Goal: Task Accomplishment & Management: Complete application form

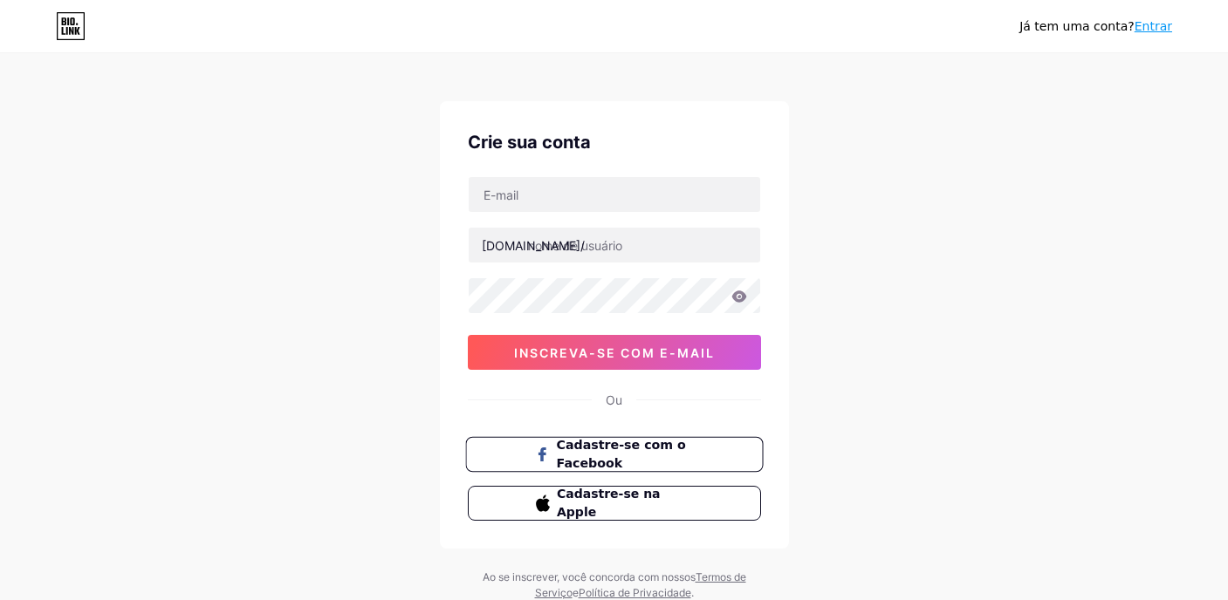
scroll to position [67, 0]
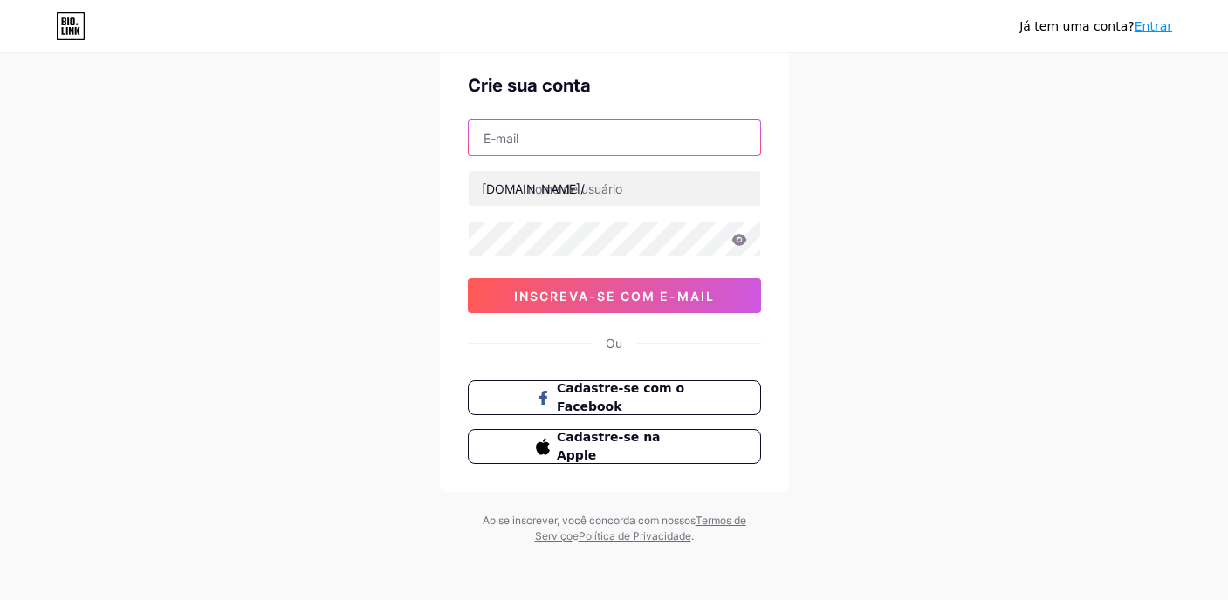
click at [605, 130] on input "text" at bounding box center [614, 137] width 291 height 35
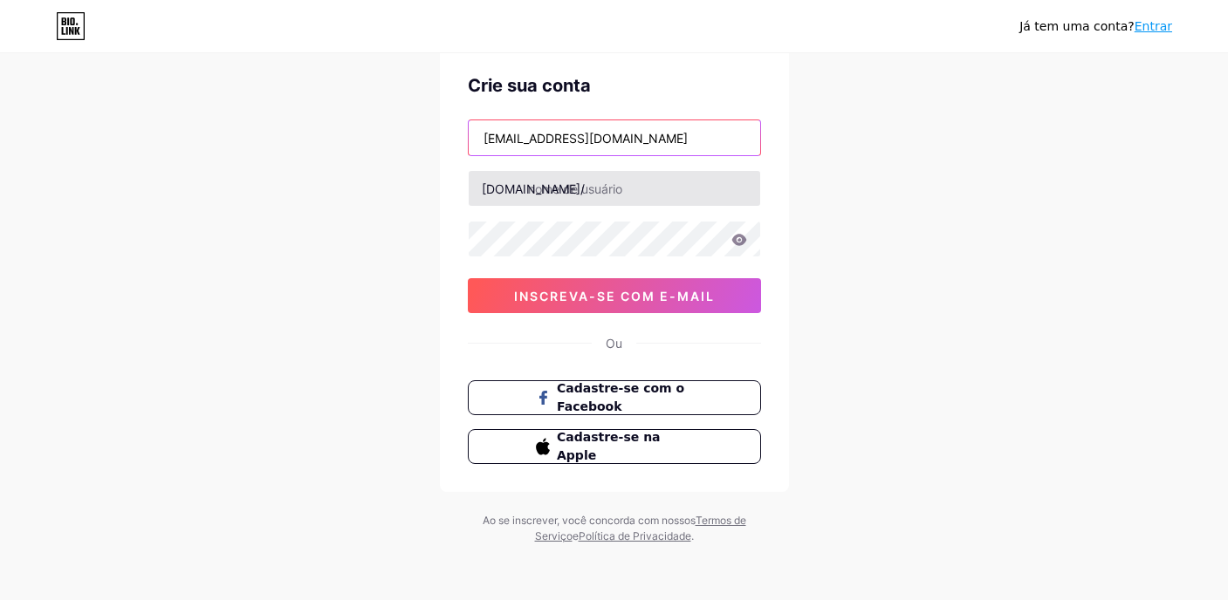
type input "[EMAIL_ADDRESS][DOMAIN_NAME]"
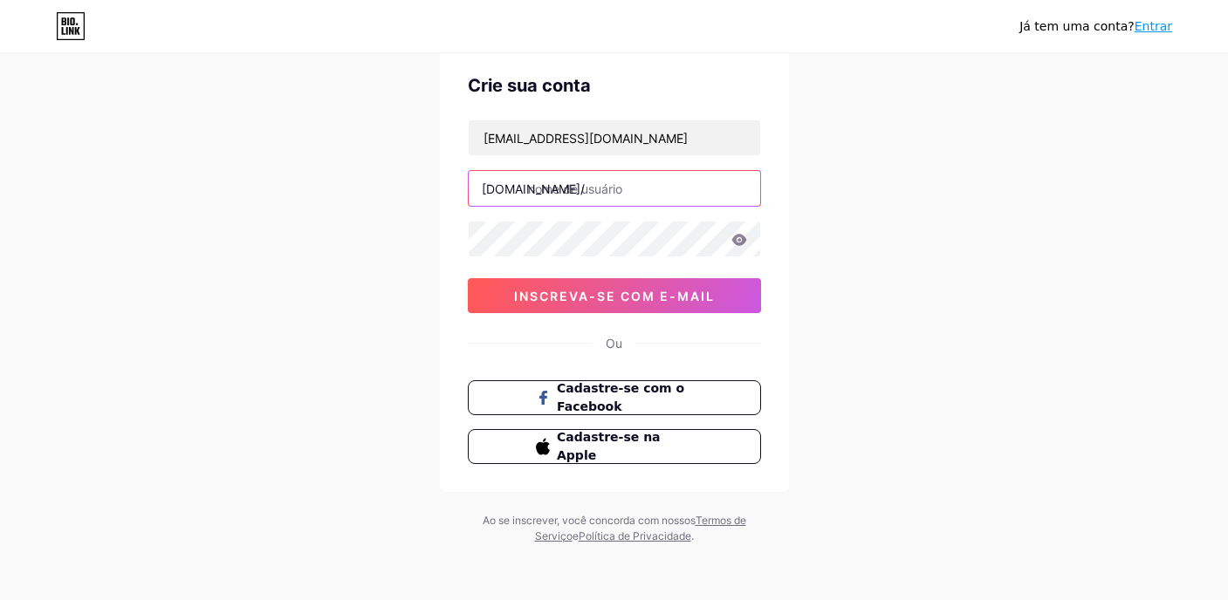
click at [614, 180] on input "text" at bounding box center [614, 188] width 291 height 35
type input "suellenguedes"
click at [745, 236] on icon at bounding box center [739, 240] width 16 height 12
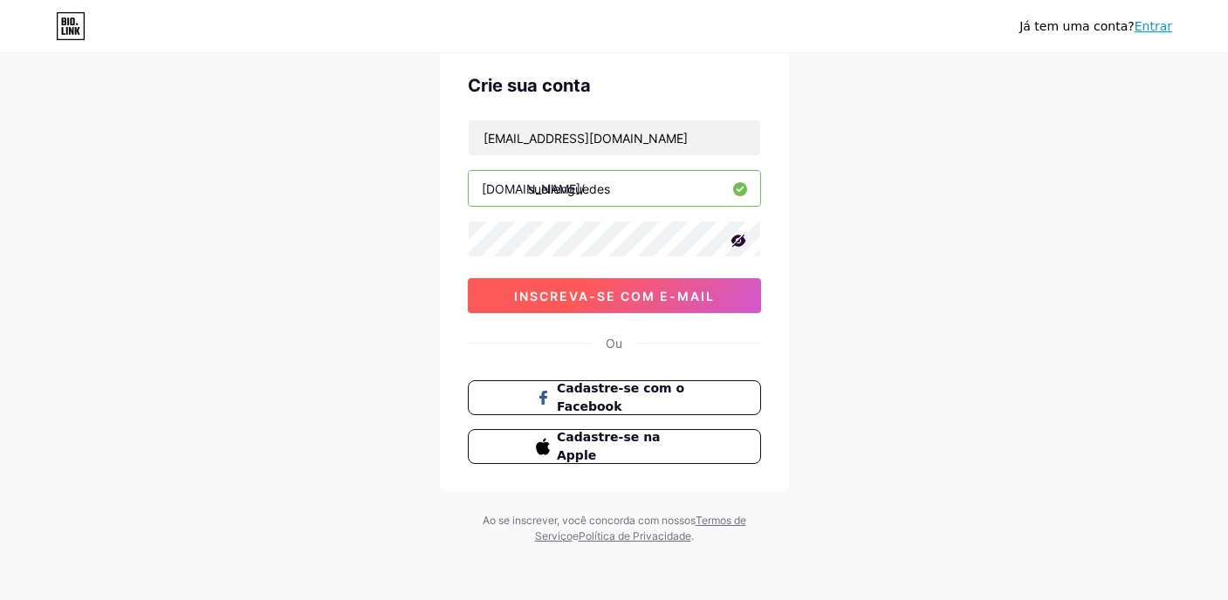
click at [693, 301] on font "inscreva-se com e-mail" at bounding box center [614, 296] width 201 height 15
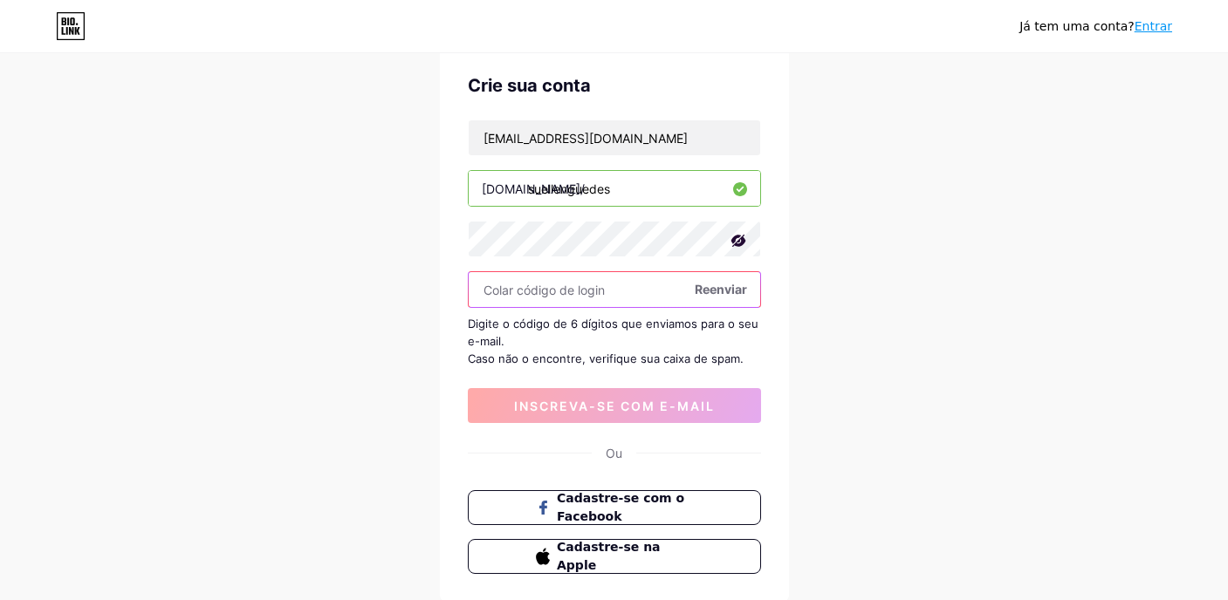
click at [594, 293] on input "text" at bounding box center [614, 289] width 291 height 35
paste input "733423"
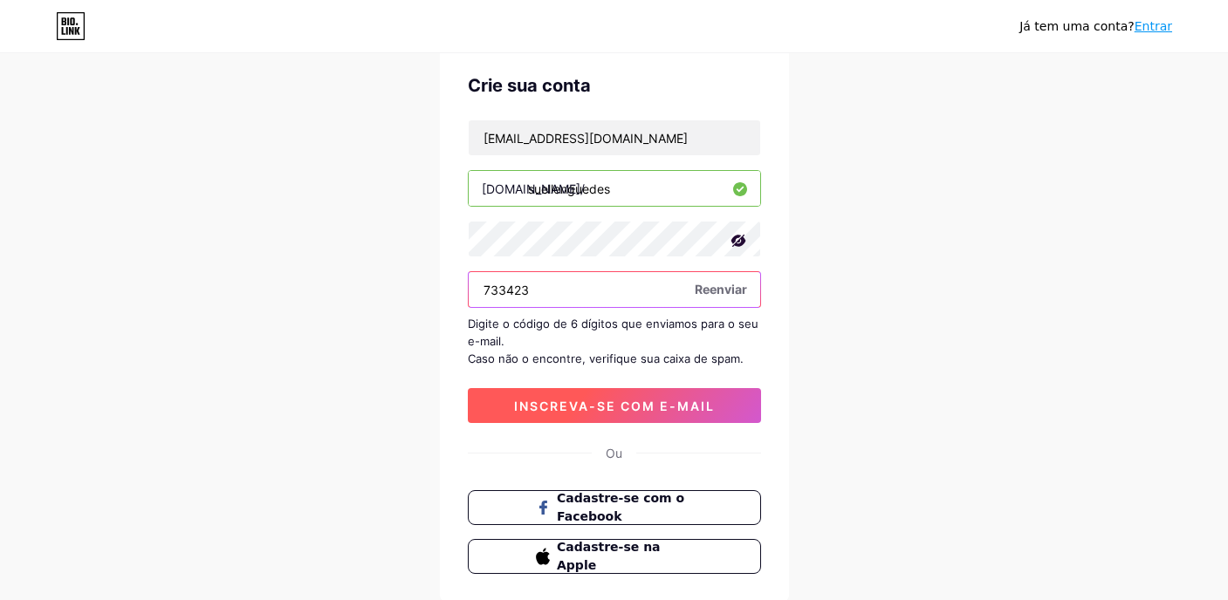
type input "733423"
click at [658, 416] on button "inscreva-se com e-mail" at bounding box center [614, 405] width 293 height 35
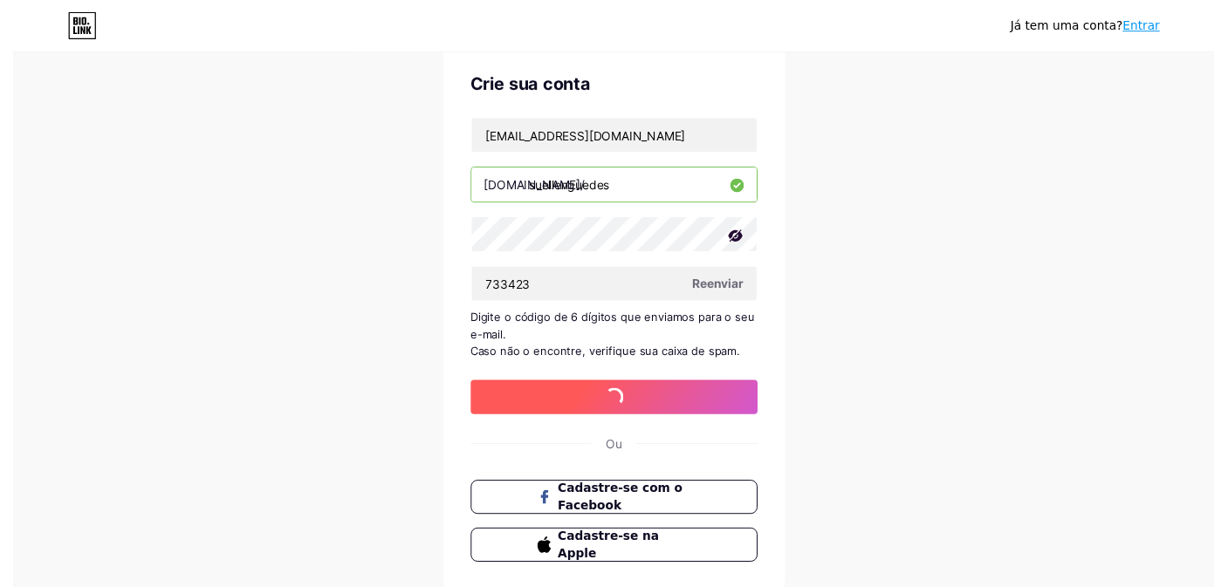
scroll to position [0, 0]
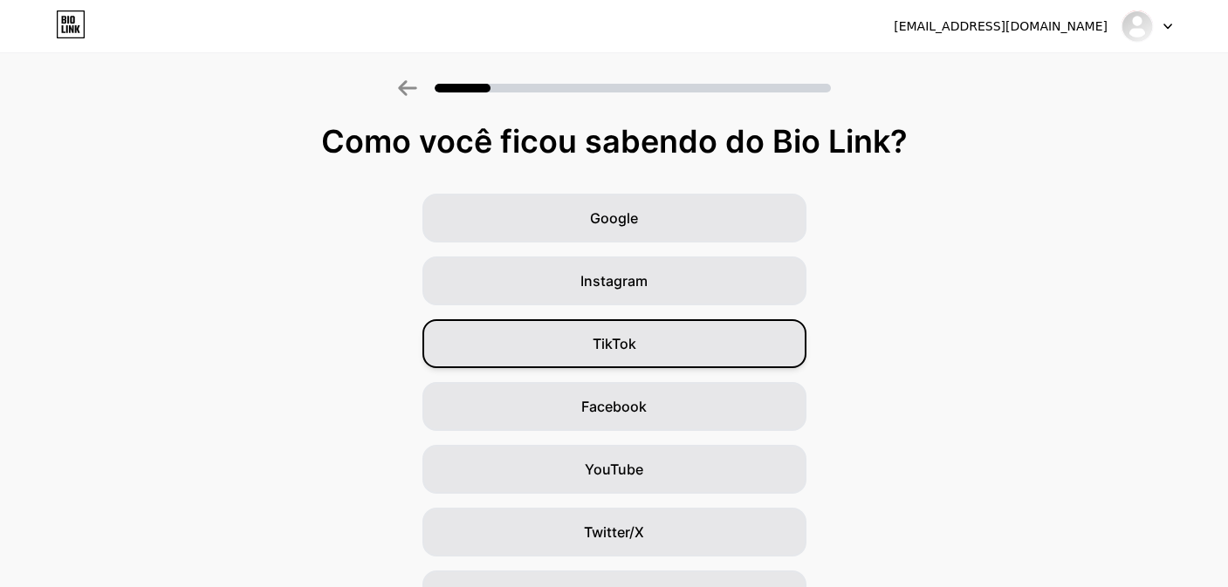
scroll to position [3, 0]
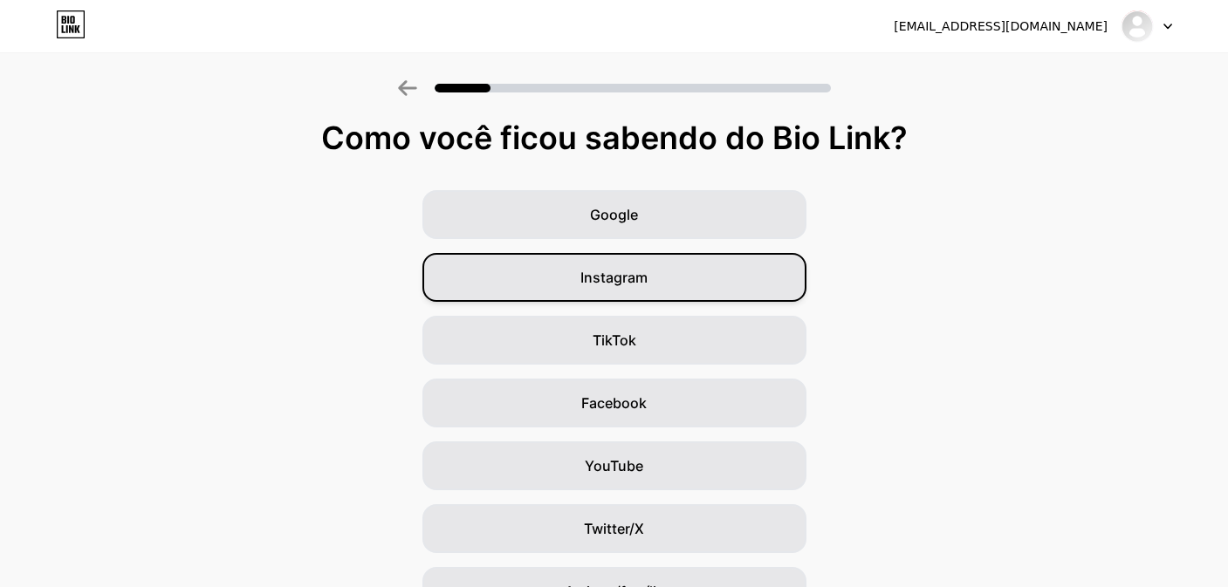
click at [656, 293] on div "Instagram" at bounding box center [614, 277] width 384 height 49
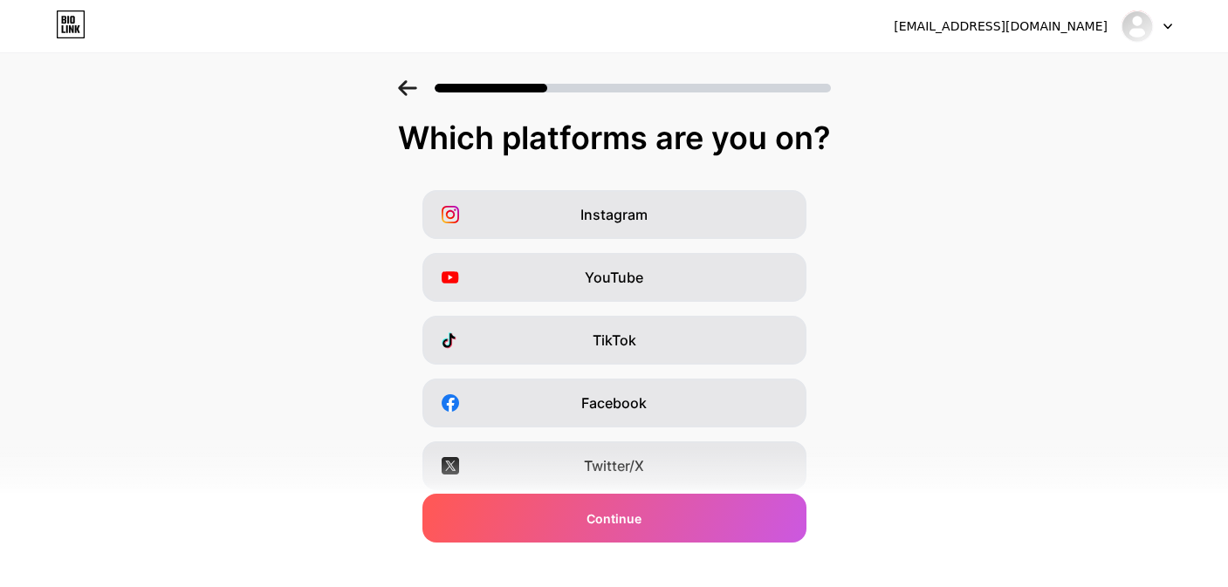
scroll to position [0, 0]
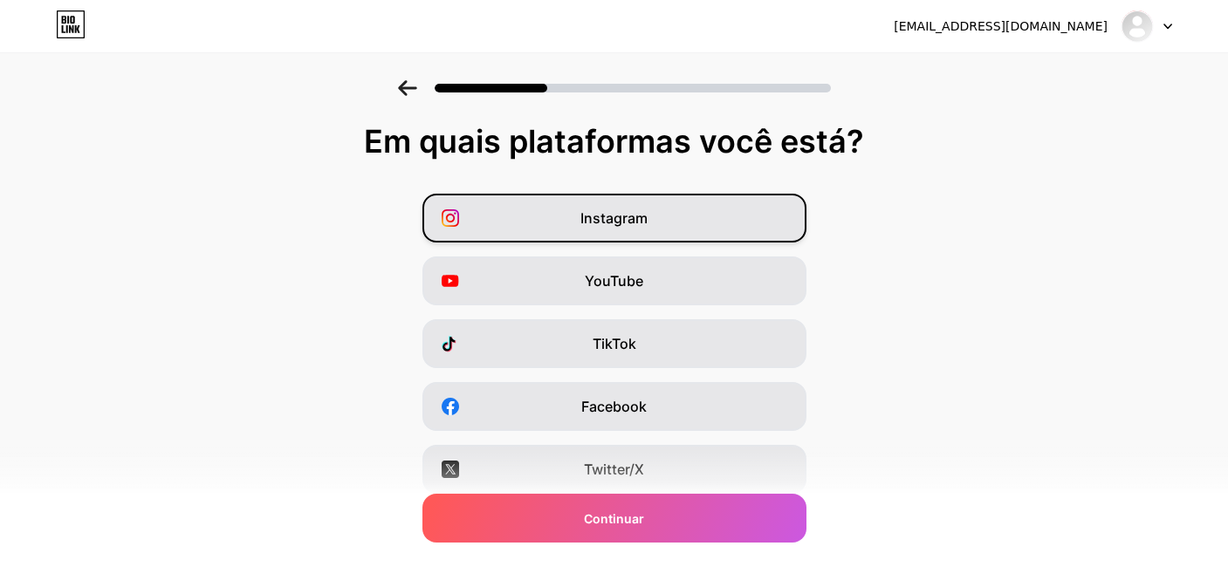
click at [667, 221] on div "Instagram" at bounding box center [614, 218] width 384 height 49
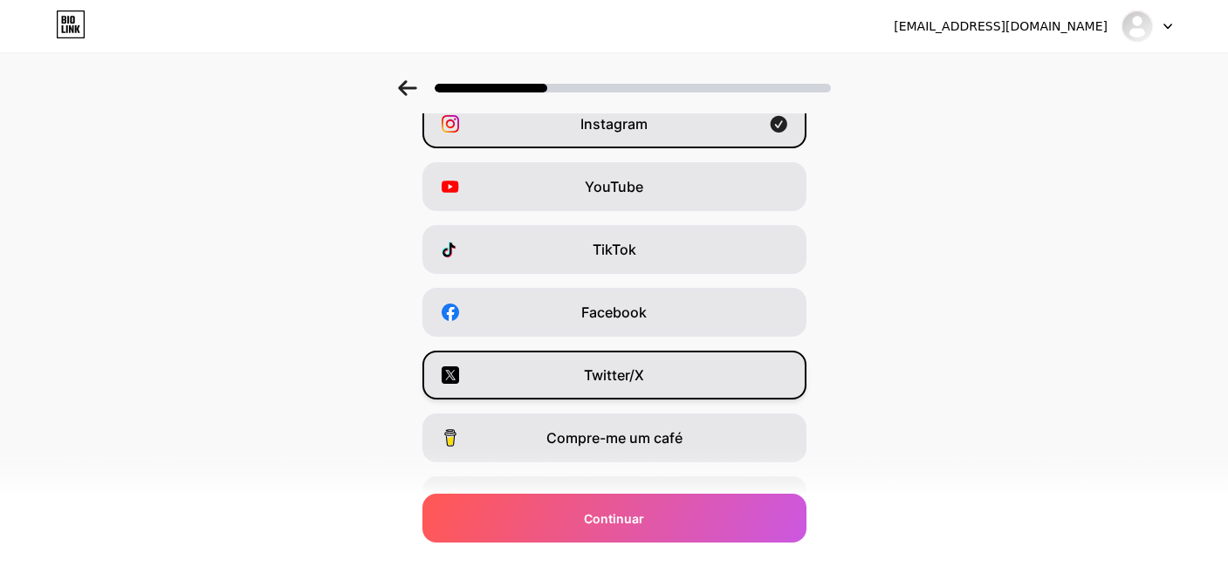
scroll to position [252, 0]
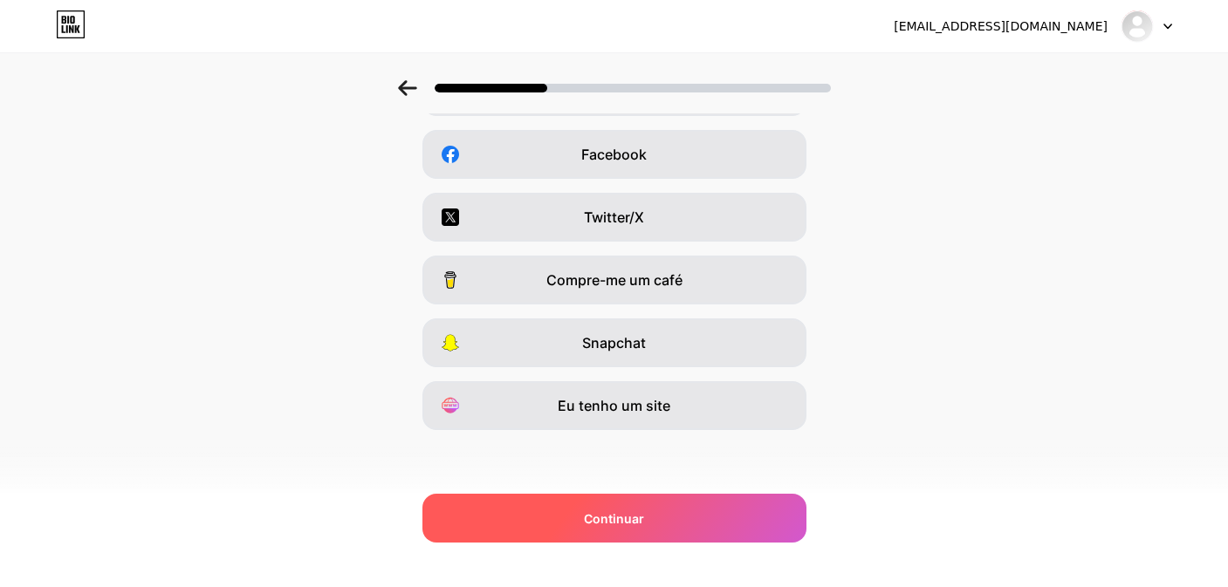
click at [702, 529] on div "Continuar" at bounding box center [614, 518] width 384 height 49
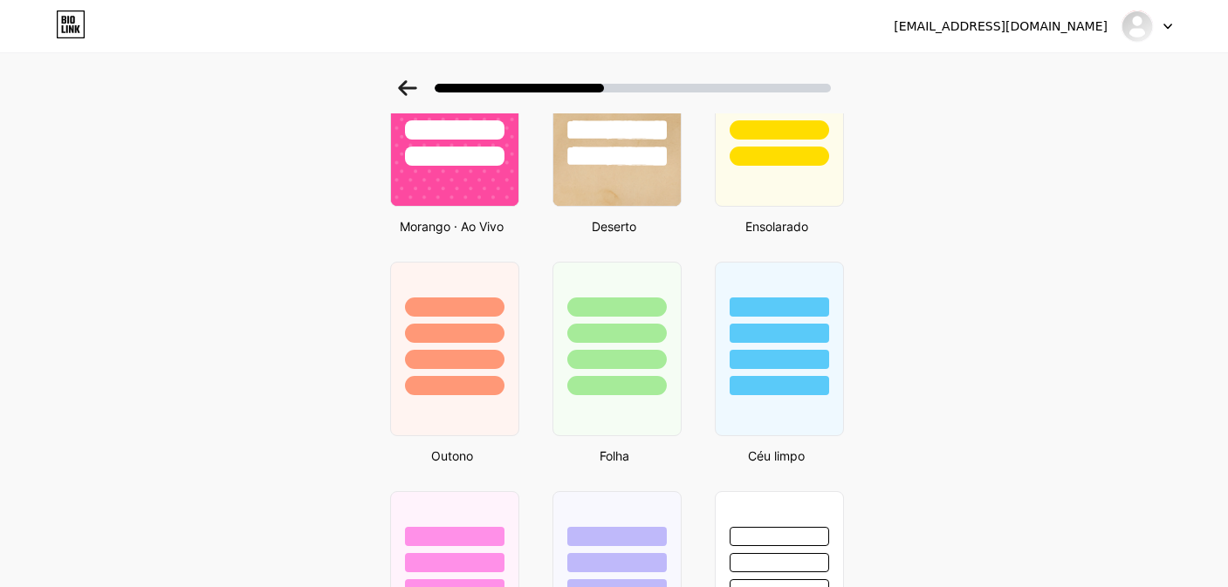
scroll to position [1510, 0]
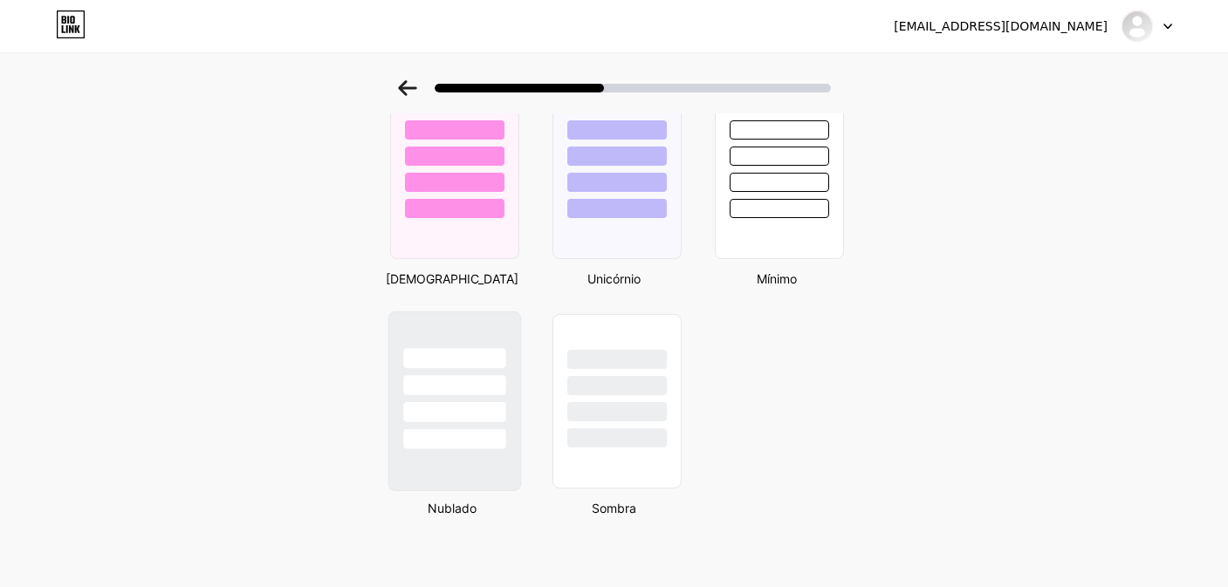
click at [485, 415] on div at bounding box center [454, 412] width 102 height 20
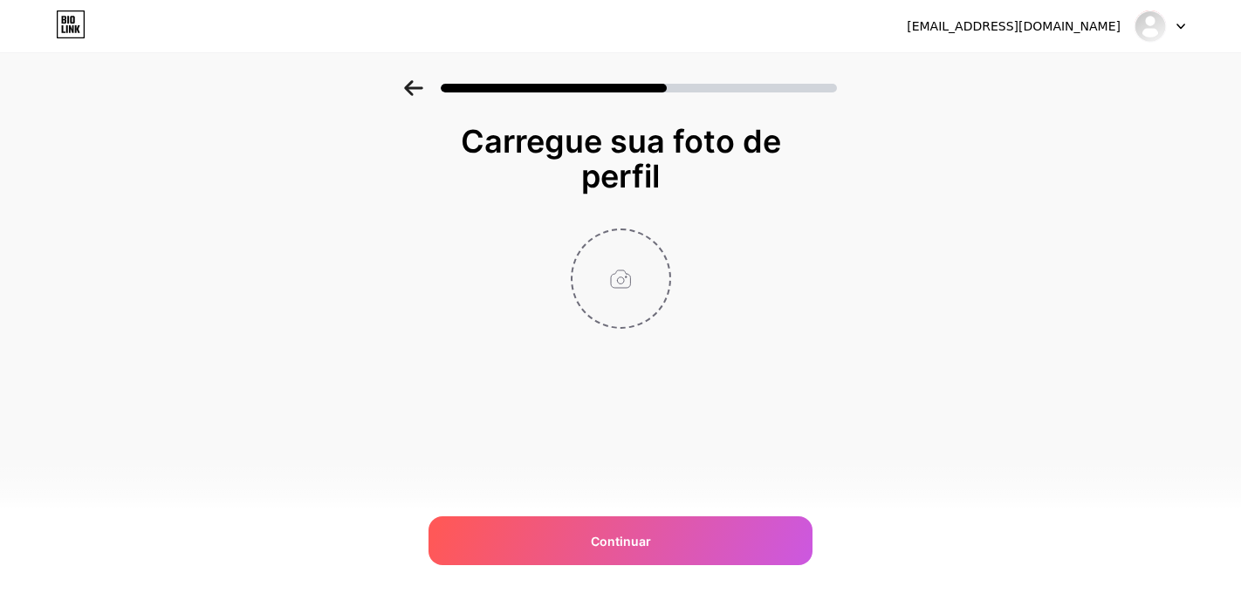
click at [637, 254] on input "file" at bounding box center [620, 278] width 97 height 97
type input "C:\fakepath\WhatsApp Image 2025-09-09 at 10.01.10.jpeg"
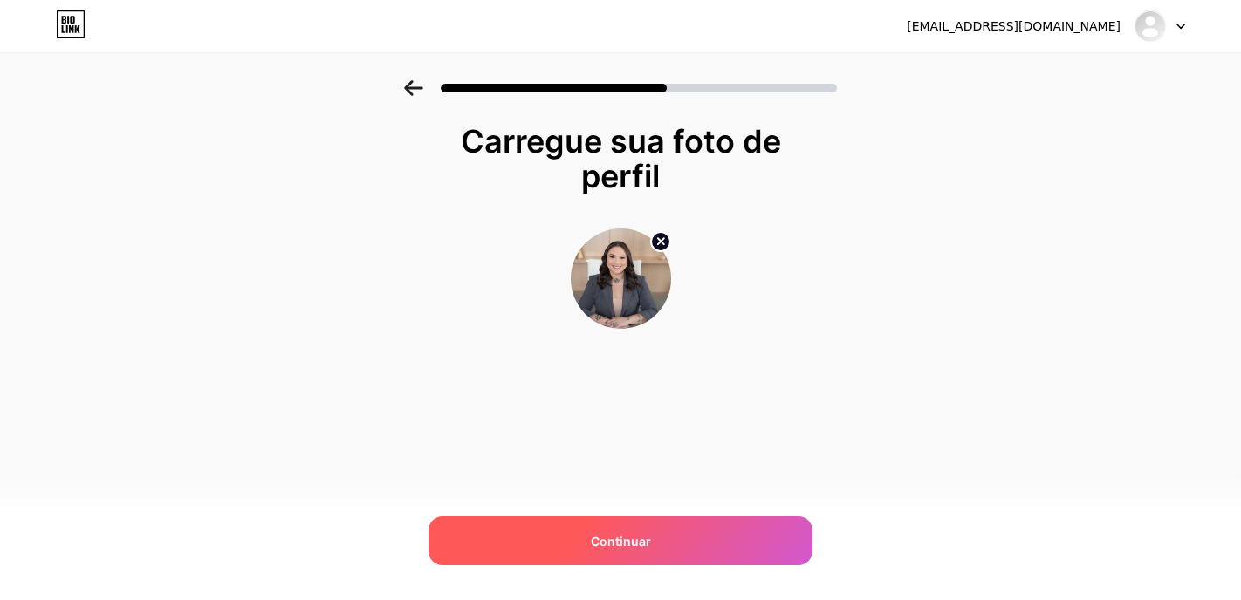
click at [718, 532] on div "Continuar" at bounding box center [620, 541] width 384 height 49
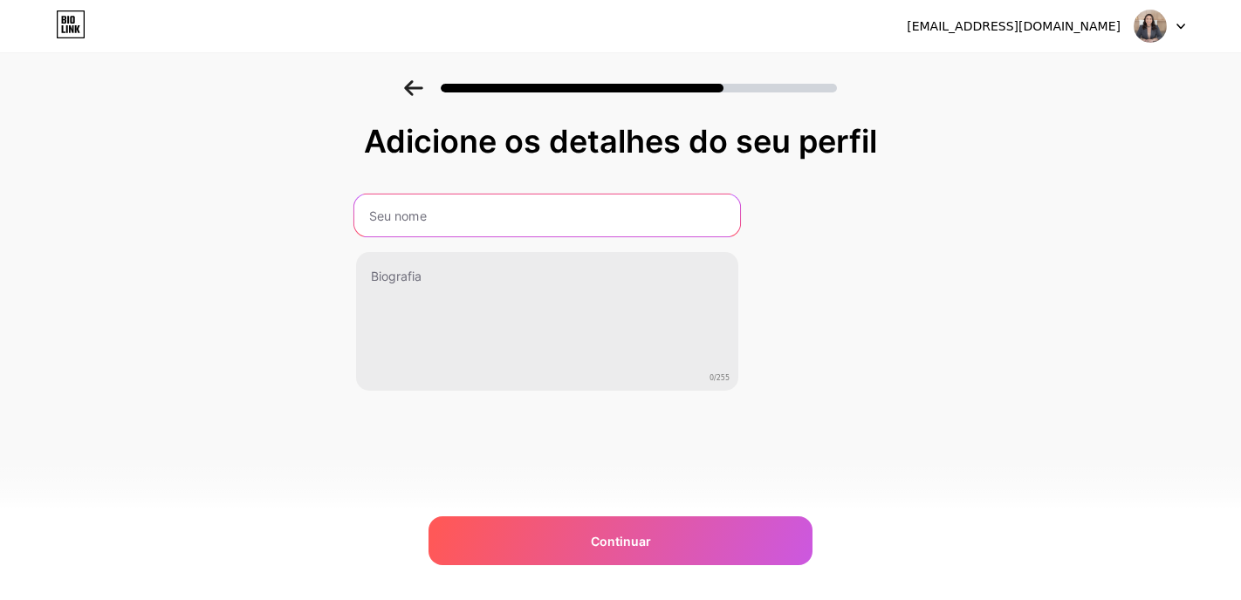
click at [530, 212] on input "text" at bounding box center [547, 216] width 386 height 42
type input "Suellen Guedes"
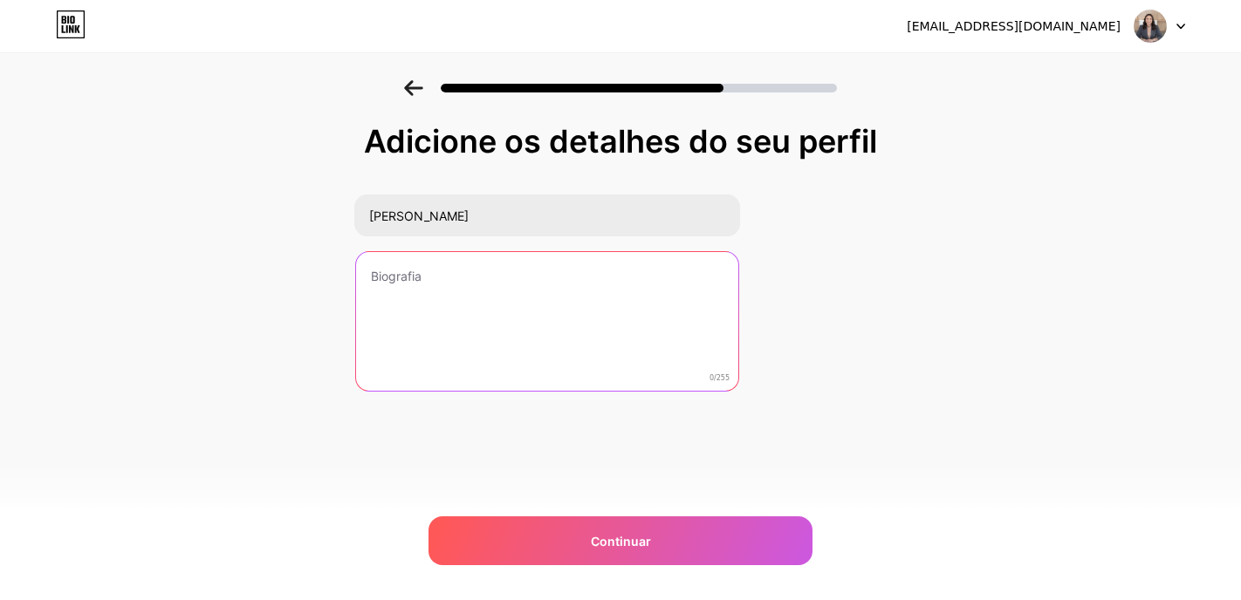
click at [587, 272] on textarea at bounding box center [547, 322] width 382 height 140
click at [577, 276] on textarea "Advogada Trabalhista e Previdenciaria" at bounding box center [547, 322] width 386 height 142
click at [699, 300] on textarea "Advogada Trabalhista e Previdenciária" at bounding box center [547, 322] width 386 height 142
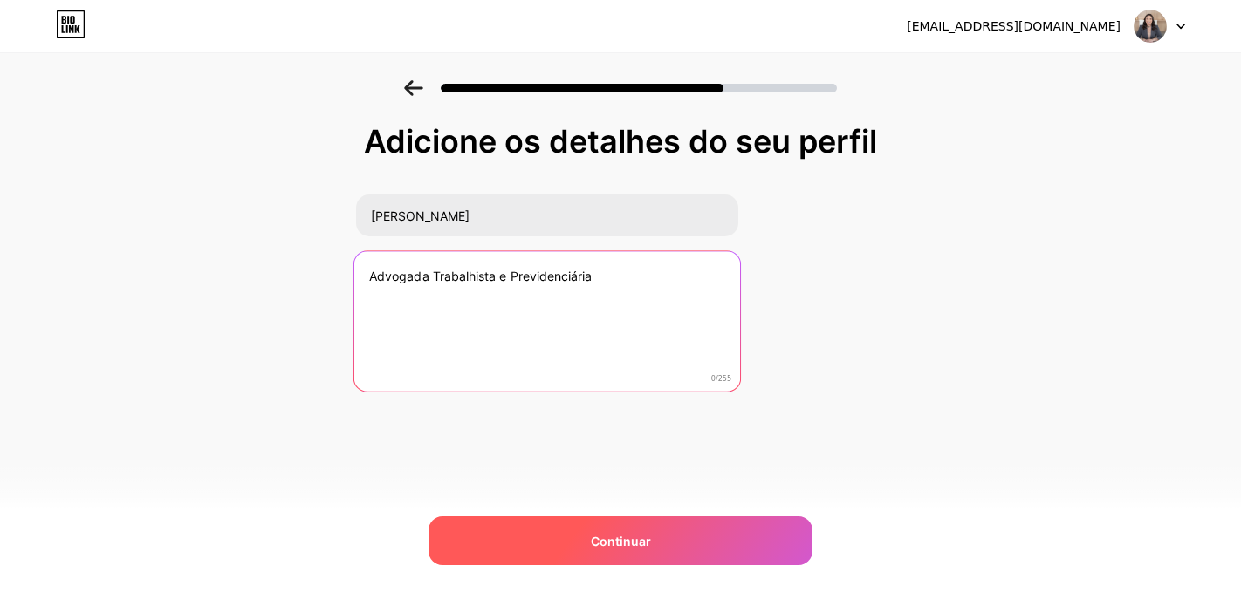
type textarea "Advogada Trabalhista e Previdenciária"
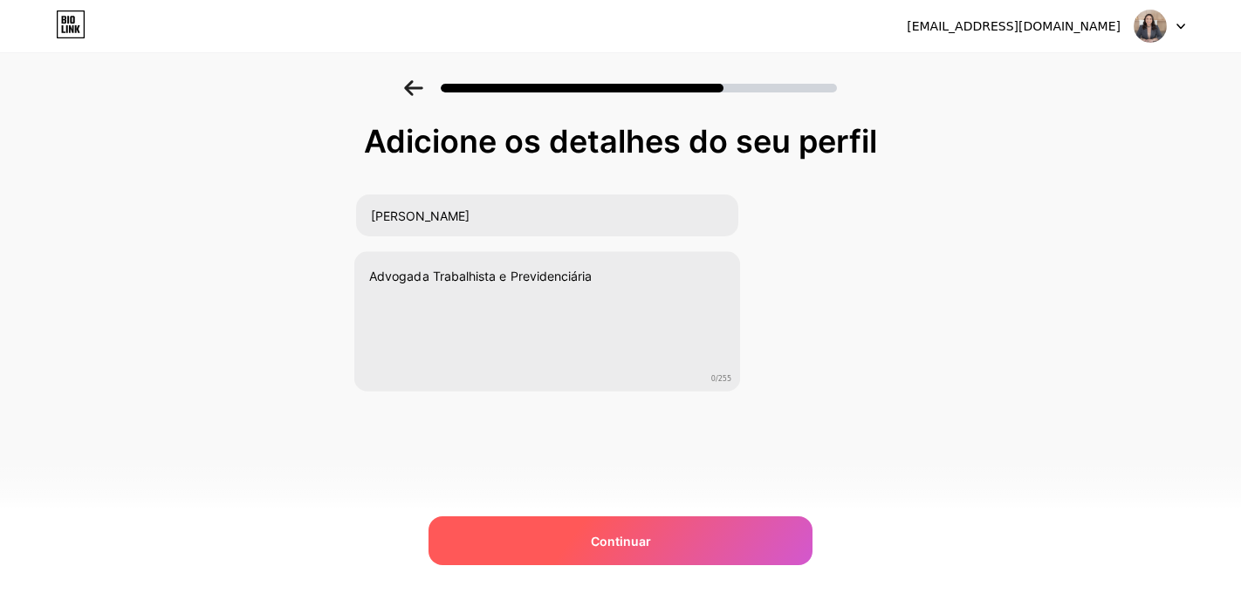
click at [650, 539] on div "Continuar" at bounding box center [620, 541] width 384 height 49
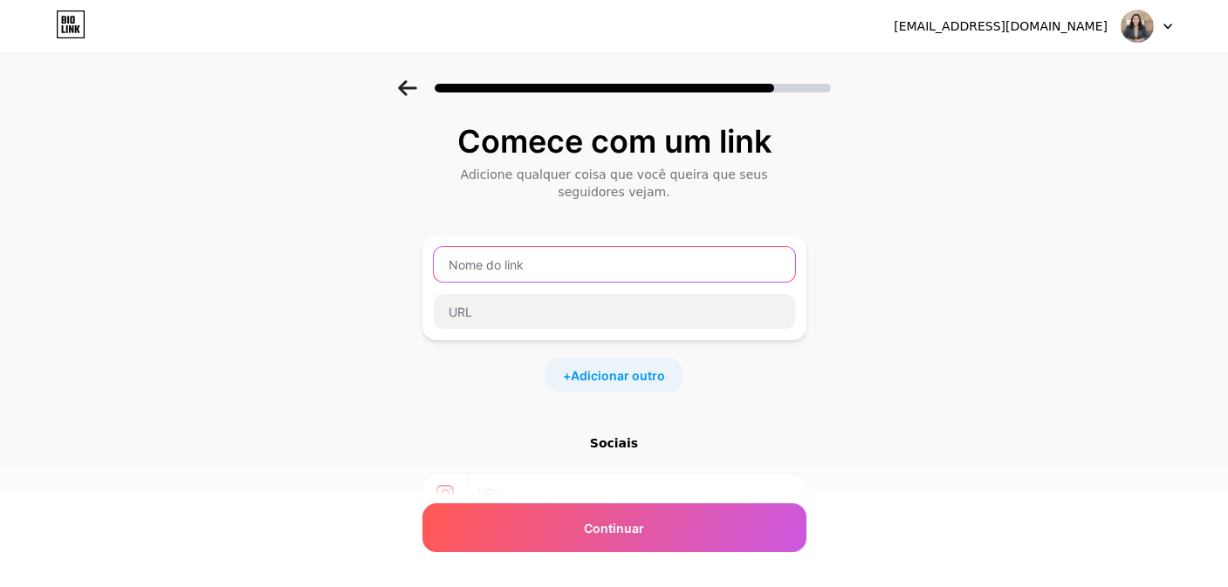
click at [619, 277] on input "text" at bounding box center [614, 264] width 361 height 35
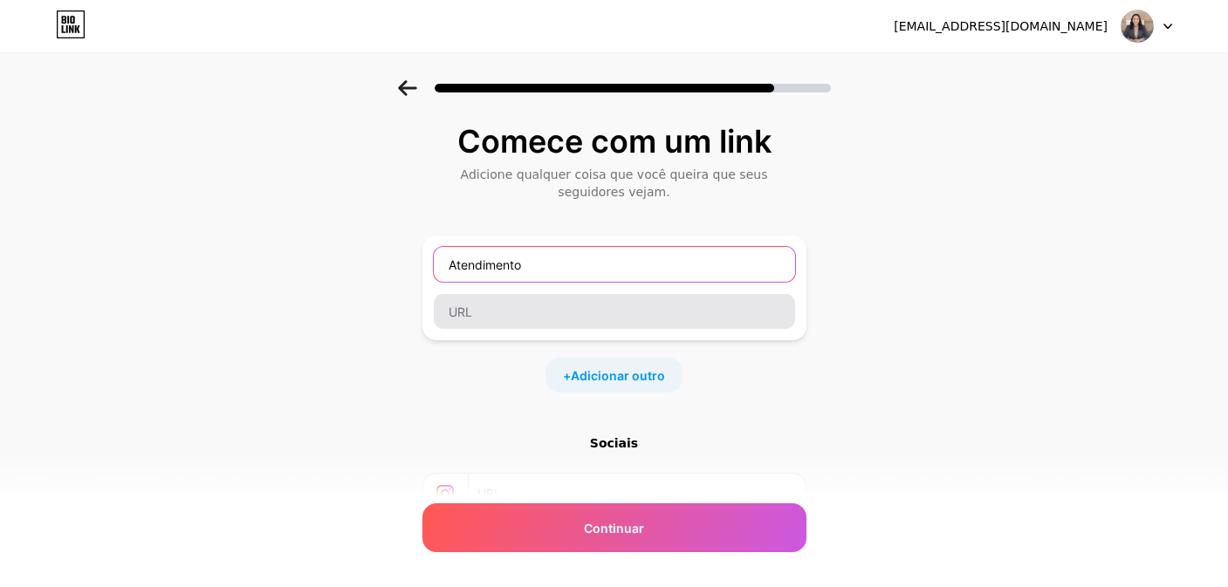
type input "Atendimento"
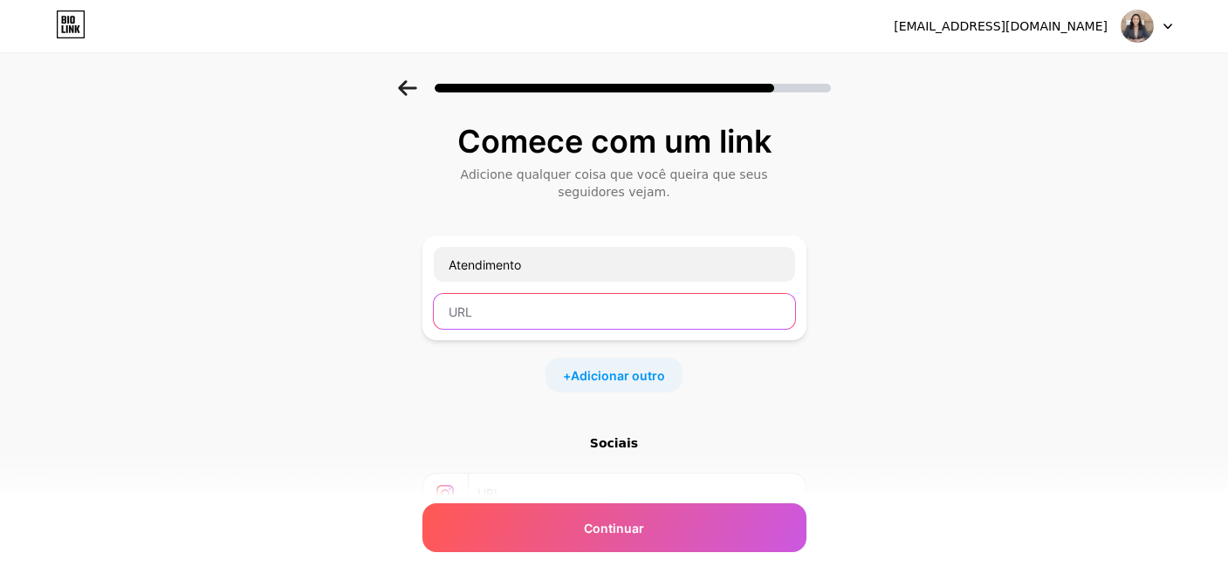
click at [616, 312] on input "text" at bounding box center [614, 311] width 361 height 35
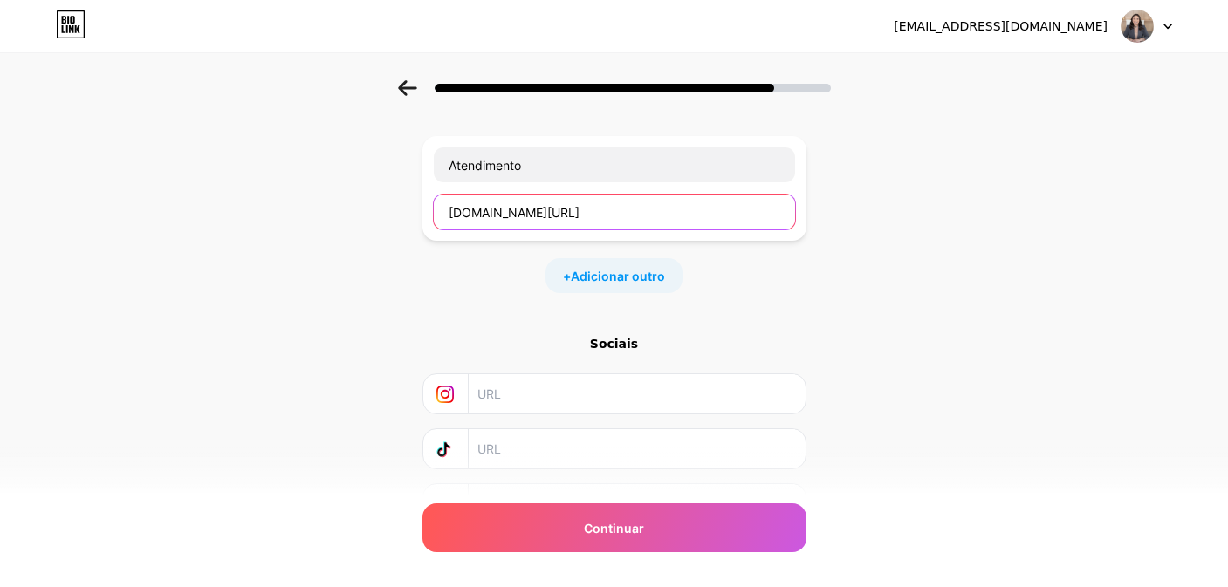
scroll to position [194, 0]
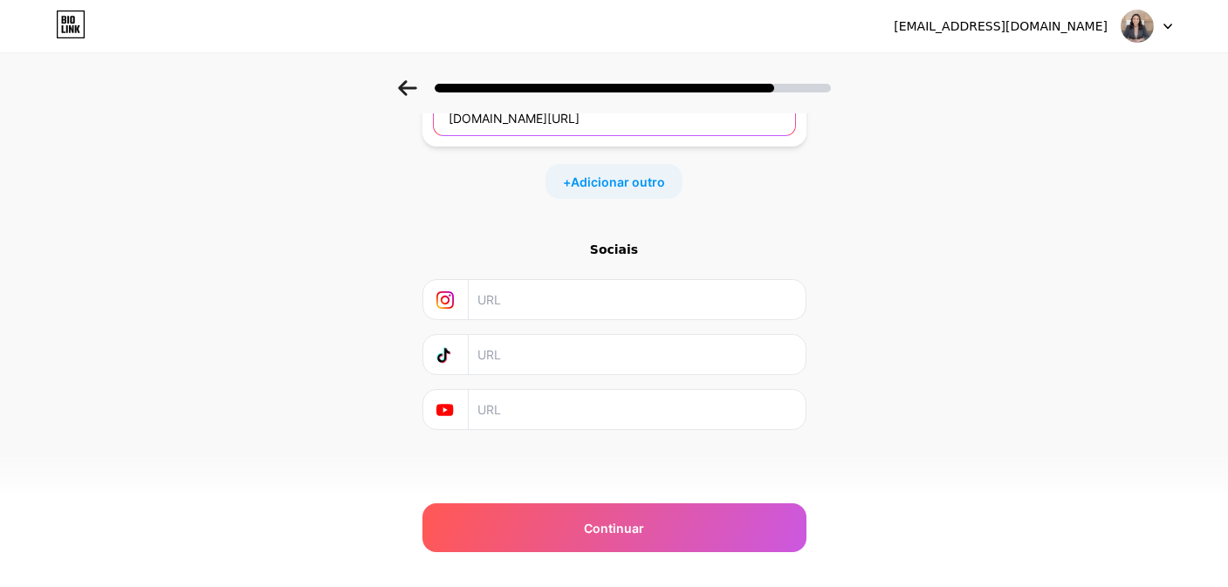
type input "wa.me/5584991277755"
click at [568, 306] on input "text" at bounding box center [635, 299] width 317 height 39
click at [991, 311] on div "Comece com um link Adicione qualquer coisa que você queira que seus seguidores …" at bounding box center [614, 202] width 1228 height 631
click at [595, 382] on div "Sociais" at bounding box center [614, 335] width 384 height 189
click at [589, 367] on input "text" at bounding box center [635, 354] width 317 height 39
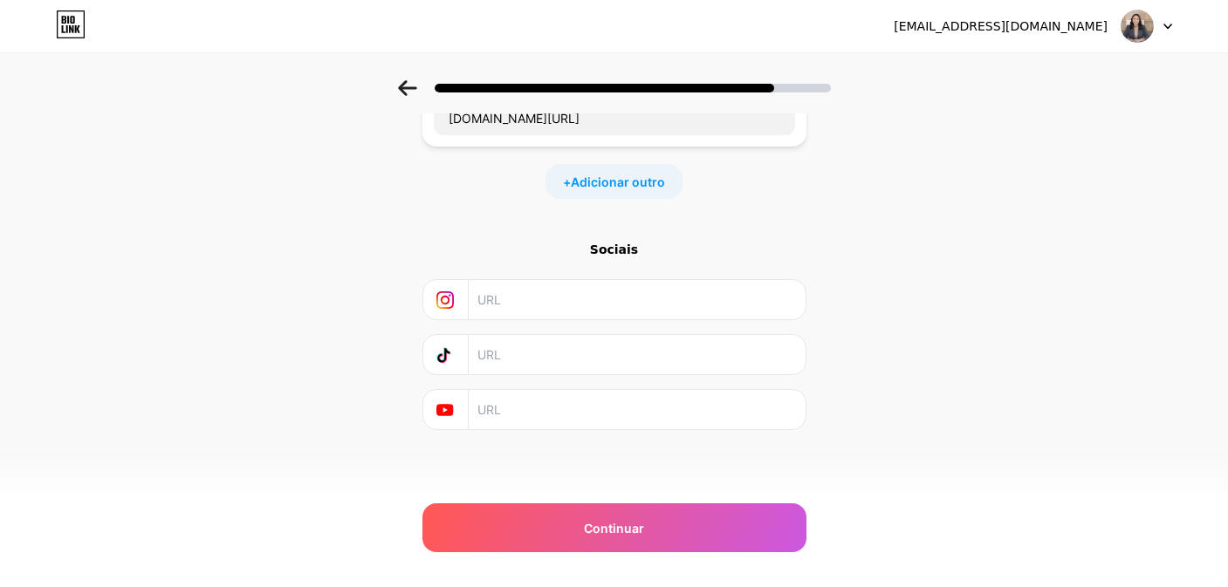
click at [587, 410] on input "text" at bounding box center [635, 409] width 317 height 39
click at [576, 279] on div at bounding box center [614, 299] width 384 height 41
click at [575, 301] on input "text" at bounding box center [635, 299] width 317 height 39
click at [582, 370] on input "text" at bounding box center [635, 354] width 317 height 39
click at [569, 406] on input "text" at bounding box center [635, 409] width 317 height 39
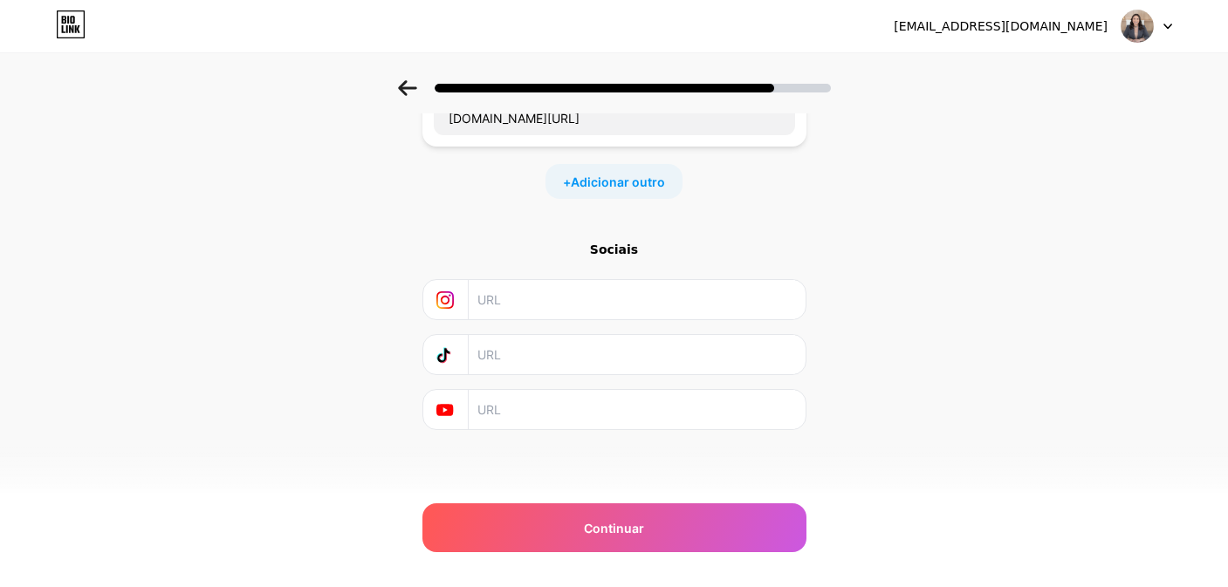
click at [558, 337] on input "text" at bounding box center [635, 354] width 317 height 39
click at [558, 306] on input "text" at bounding box center [635, 299] width 317 height 39
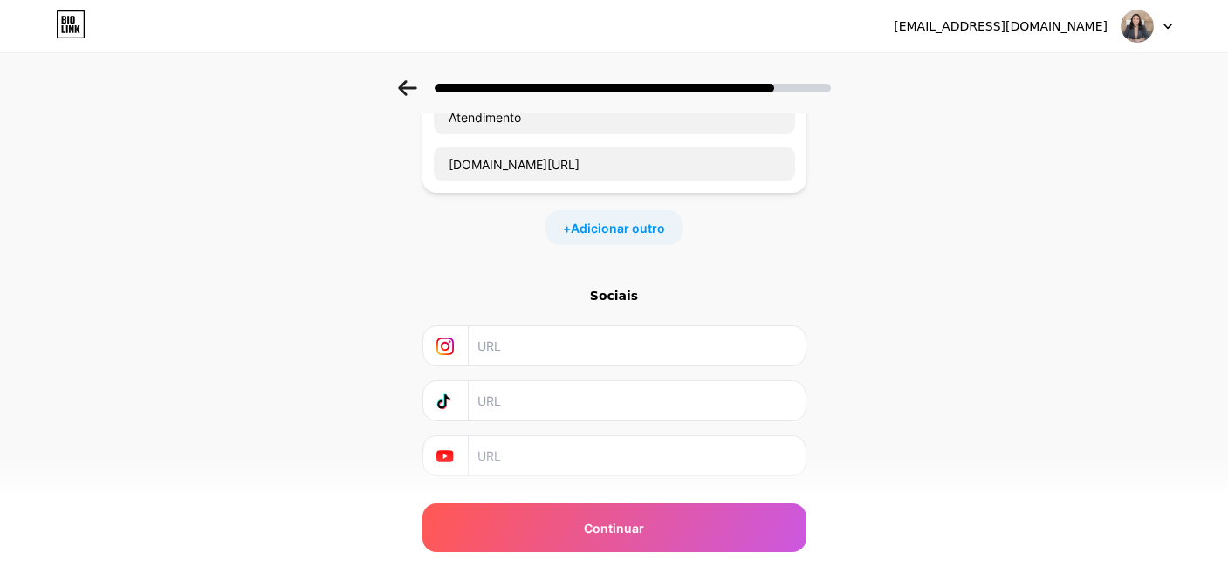
scroll to position [0, 0]
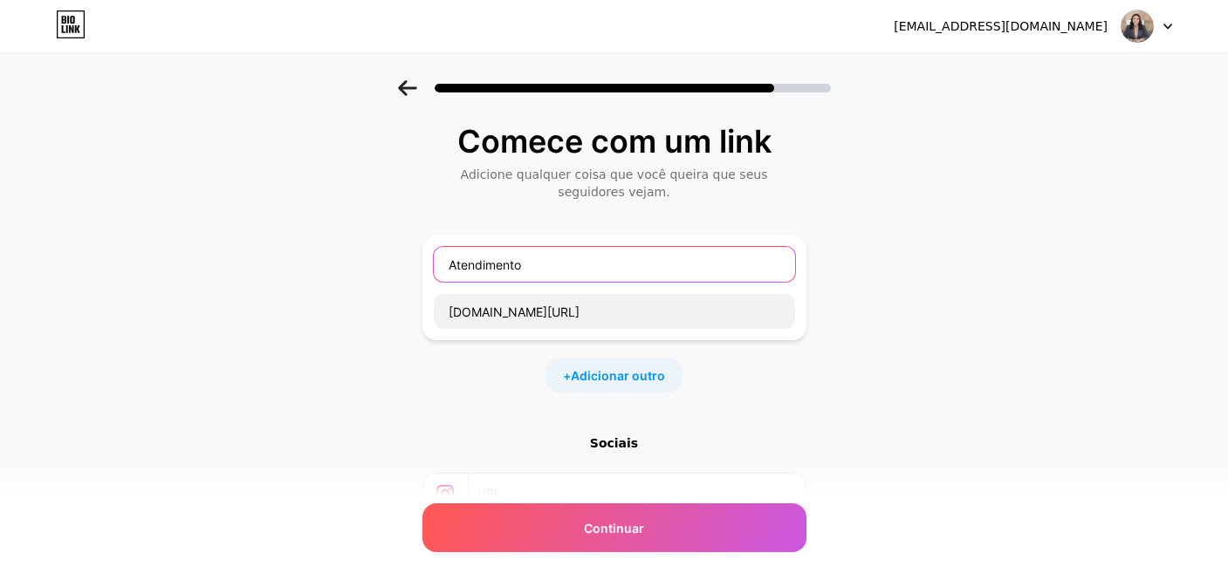
click at [615, 251] on input "Atendimento" at bounding box center [614, 264] width 361 height 35
click at [973, 277] on div "Comece com um link Adicione qualquer coisa que você queira que seus seguidores …" at bounding box center [614, 395] width 1228 height 631
click at [541, 265] on input "Atendimento" at bounding box center [614, 264] width 361 height 35
click at [529, 261] on input "Atendimento" at bounding box center [614, 264] width 361 height 35
click at [456, 266] on input "Atendimento" at bounding box center [614, 264] width 361 height 35
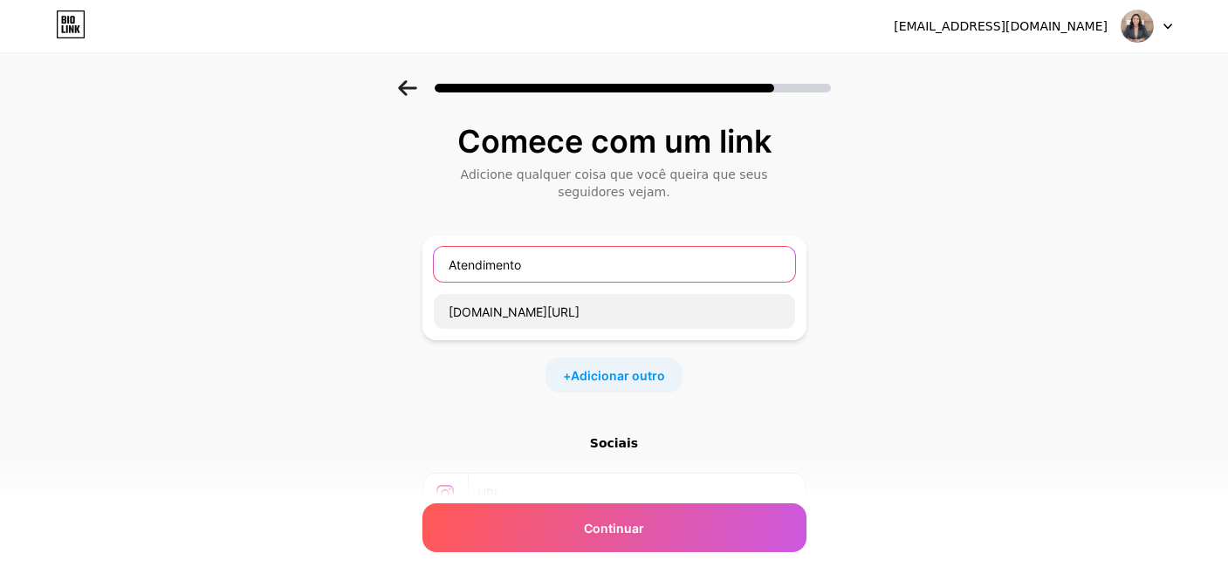
click at [511, 266] on input "Atendimento" at bounding box center [614, 264] width 361 height 35
click at [479, 265] on input "Atendimento" at bounding box center [614, 264] width 361 height 35
click at [490, 265] on input "Atendimento" at bounding box center [614, 264] width 361 height 35
click at [538, 266] on input "Atendimento" at bounding box center [614, 264] width 361 height 35
click at [499, 265] on input "Atendimento" at bounding box center [614, 264] width 361 height 35
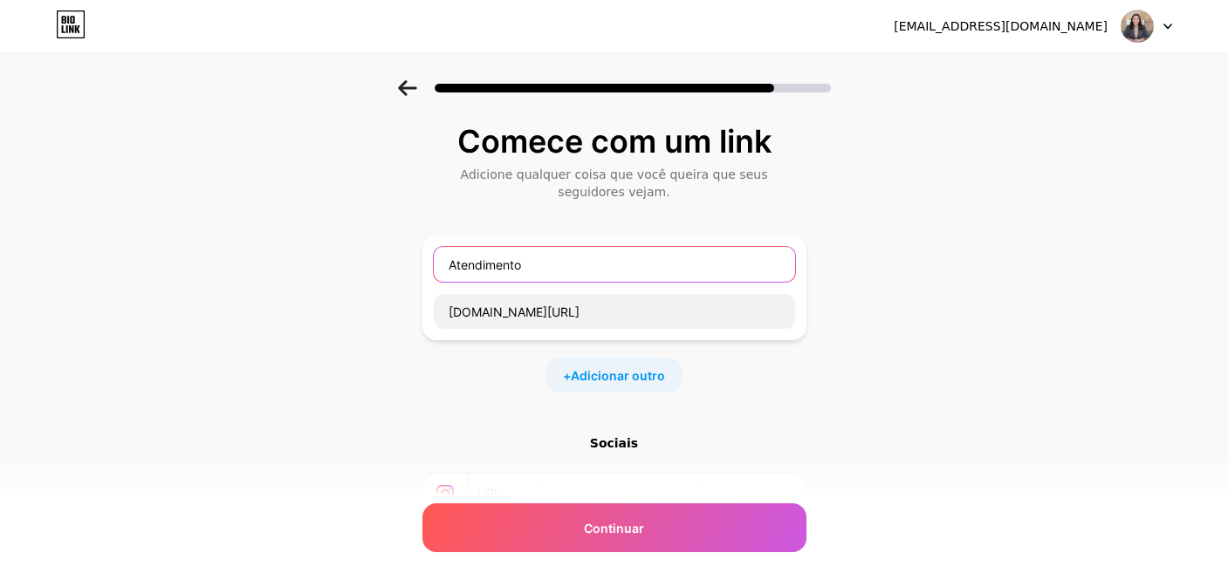
click at [469, 265] on input "Atendimento" at bounding box center [614, 264] width 361 height 35
click at [487, 265] on input "Atendimento" at bounding box center [614, 264] width 361 height 35
click at [485, 264] on input "Atendimento" at bounding box center [614, 264] width 361 height 35
click at [491, 264] on input "Atendimento" at bounding box center [614, 264] width 361 height 35
click at [483, 264] on input "Atendimento" at bounding box center [614, 264] width 361 height 35
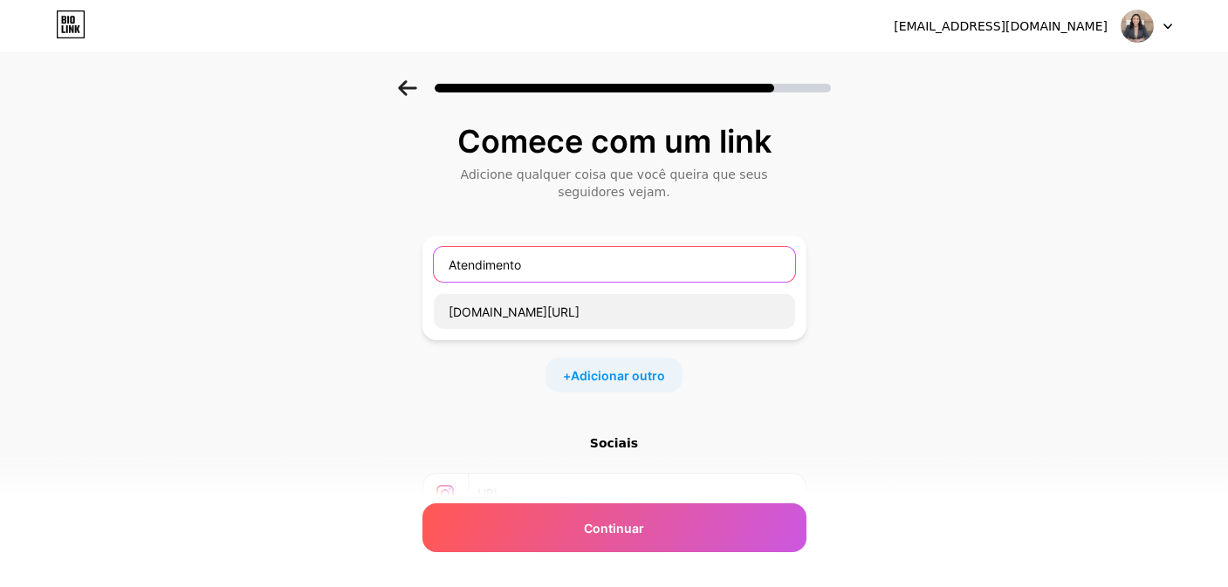
click at [489, 265] on input "Atendimento" at bounding box center [614, 264] width 361 height 35
click at [504, 264] on input "Atendimento" at bounding box center [614, 264] width 361 height 35
click at [559, 264] on input "Atendimento" at bounding box center [614, 264] width 361 height 35
click at [513, 266] on input "Atendimento" at bounding box center [614, 264] width 361 height 35
click at [476, 266] on input "Atendimento" at bounding box center [614, 264] width 361 height 35
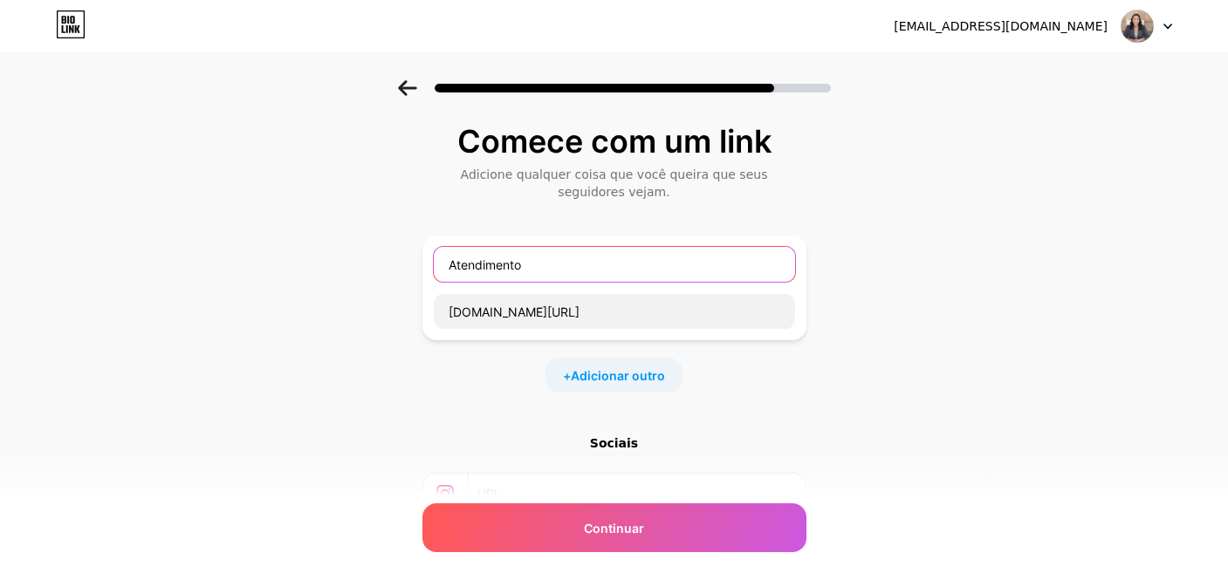
click at [482, 266] on input "Atendimento" at bounding box center [614, 264] width 361 height 35
click at [531, 266] on input "Atendimento" at bounding box center [614, 264] width 361 height 35
drag, startPoint x: 566, startPoint y: 268, endPoint x: 442, endPoint y: 264, distance: 124.8
click at [442, 264] on input "Atendimento" at bounding box center [614, 264] width 361 height 35
click at [443, 266] on input "Atendimento" at bounding box center [614, 264] width 361 height 35
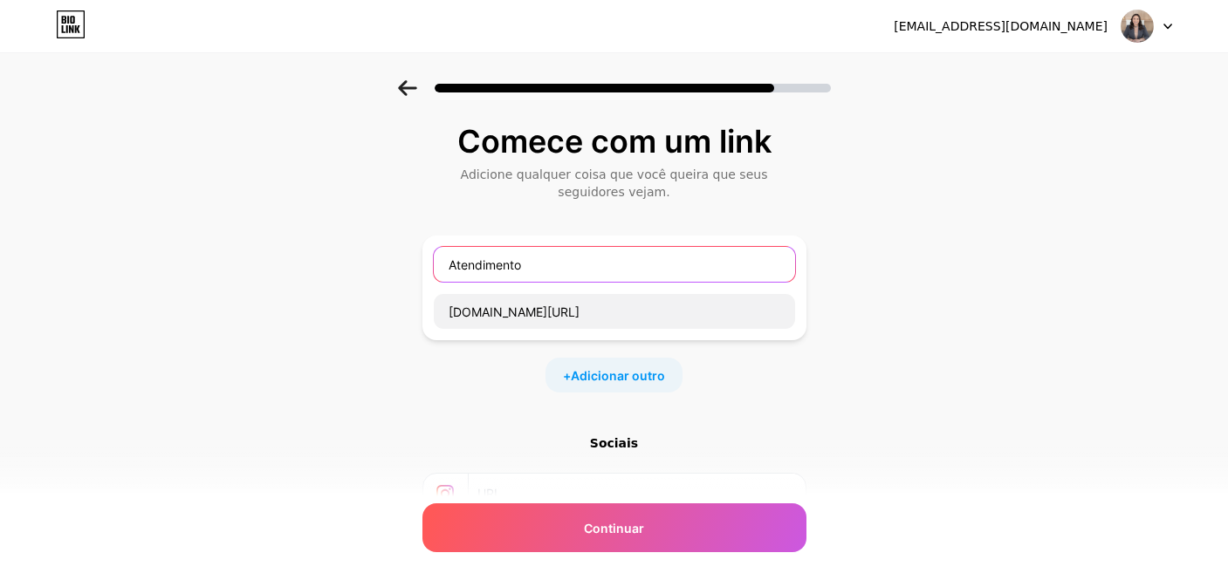
drag, startPoint x: 452, startPoint y: 264, endPoint x: 586, endPoint y: 272, distance: 134.6
click at [586, 272] on input "Atendimento" at bounding box center [614, 264] width 361 height 35
drag, startPoint x: 593, startPoint y: 267, endPoint x: 454, endPoint y: 264, distance: 139.7
click at [454, 264] on input "Atendimento" at bounding box center [614, 264] width 361 height 35
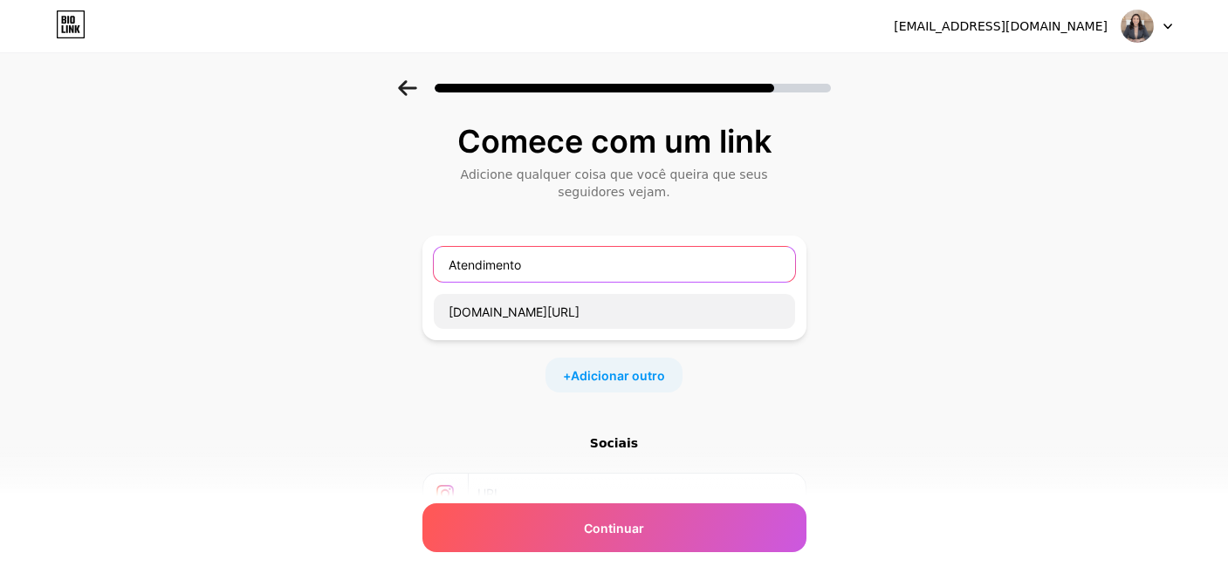
click at [454, 264] on input "Atendimento" at bounding box center [614, 264] width 361 height 35
drag, startPoint x: 452, startPoint y: 266, endPoint x: 542, endPoint y: 270, distance: 90.0
click at [542, 270] on input "Atendimento" at bounding box center [614, 264] width 361 height 35
drag, startPoint x: 613, startPoint y: 264, endPoint x: 390, endPoint y: 264, distance: 223.4
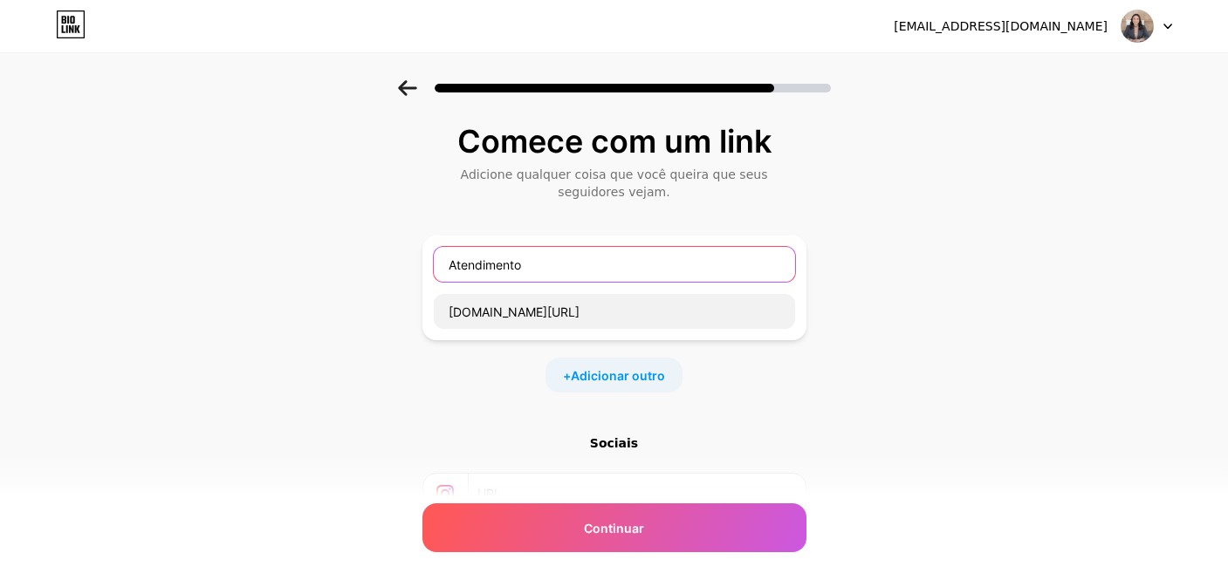
click at [390, 264] on div "Comece com um link Adicione qualquer coisa que você queira que seus seguidores …" at bounding box center [614, 395] width 1228 height 631
click at [594, 257] on input "Atendimento" at bounding box center [614, 264] width 361 height 35
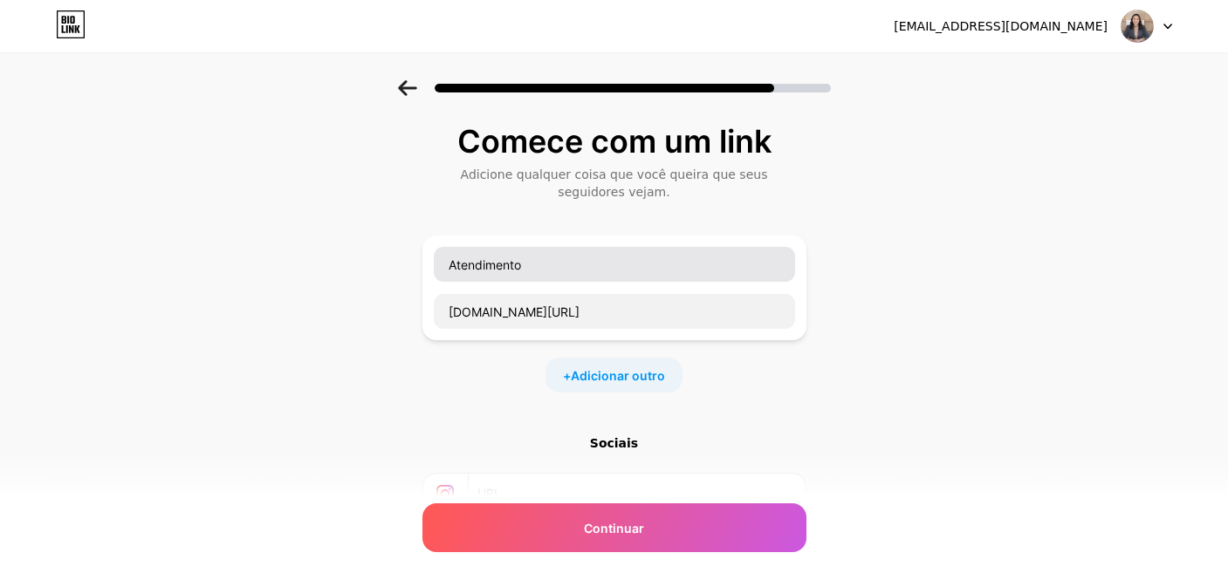
drag, startPoint x: 438, startPoint y: 264, endPoint x: 631, endPoint y: 265, distance: 192.9
click at [631, 265] on div "Atendimento" at bounding box center [614, 264] width 363 height 37
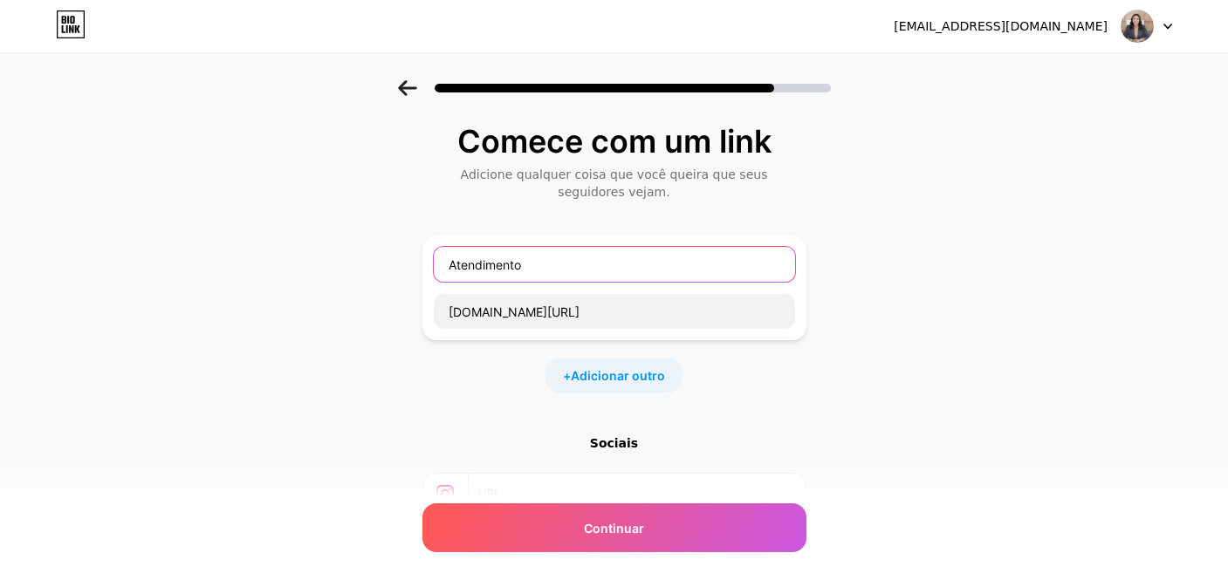
click at [631, 265] on input "Atendimento" at bounding box center [614, 264] width 361 height 35
drag, startPoint x: 566, startPoint y: 263, endPoint x: 419, endPoint y: 263, distance: 147.5
click at [419, 263] on div "Comece com um link Adicione qualquer coisa que você queira que seus seguidores …" at bounding box center [614, 395] width 1228 height 631
click at [632, 260] on input "Atendimento" at bounding box center [614, 264] width 361 height 35
drag, startPoint x: 592, startPoint y: 264, endPoint x: 393, endPoint y: 265, distance: 199.0
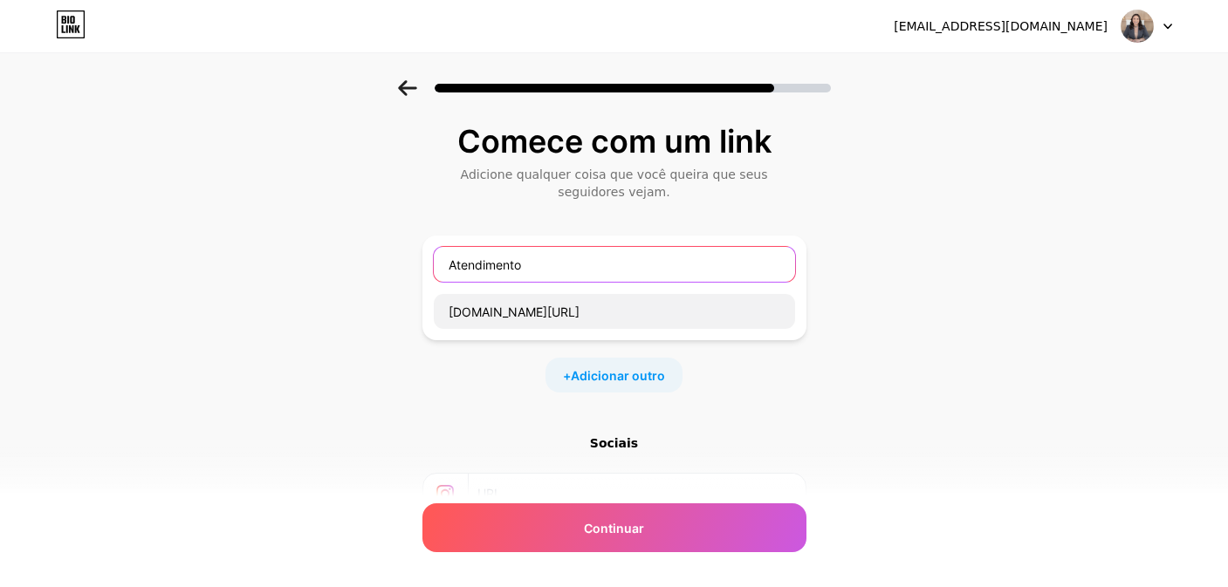
click at [393, 265] on div "Comece com um link Adicione qualquer coisa que você queira que seus seguidores …" at bounding box center [614, 395] width 1228 height 631
click at [469, 264] on input "Atendimento" at bounding box center [614, 264] width 361 height 35
drag, startPoint x: 456, startPoint y: 265, endPoint x: 590, endPoint y: 265, distance: 134.4
click at [590, 265] on input "Atendimento" at bounding box center [614, 264] width 361 height 35
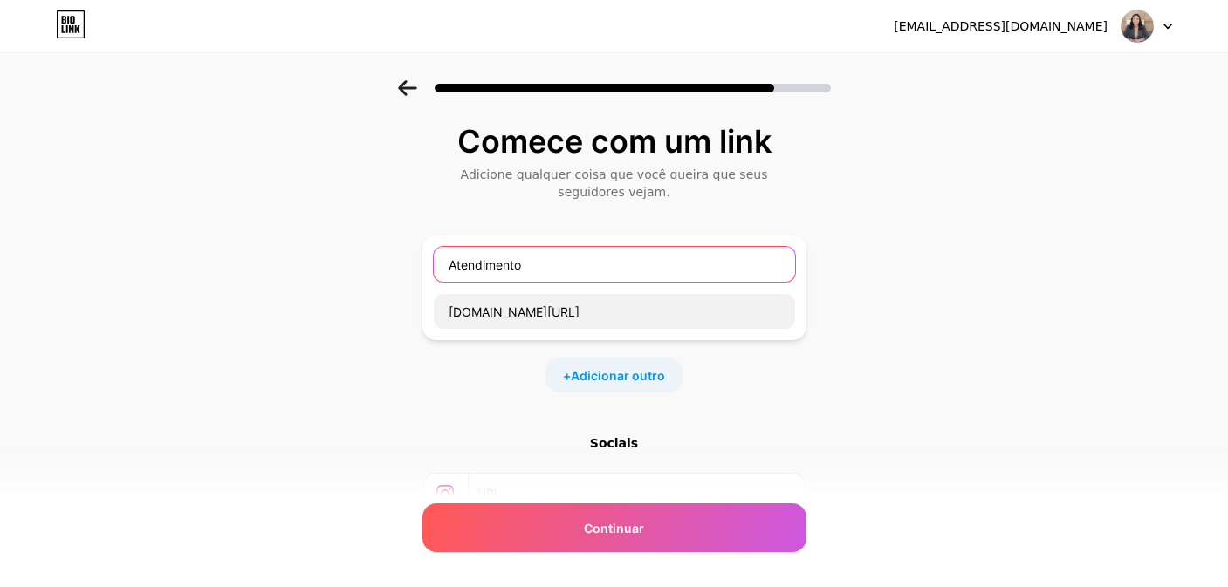
drag, startPoint x: 589, startPoint y: 265, endPoint x: 457, endPoint y: 265, distance: 131.8
click at [457, 265] on input "Atendimento" at bounding box center [614, 264] width 361 height 35
click at [599, 267] on input "Atendimento" at bounding box center [614, 264] width 361 height 35
drag, startPoint x: 429, startPoint y: 270, endPoint x: 319, endPoint y: 266, distance: 110.9
click at [312, 270] on div "Comece com um link Adicione qualquer coisa que você queira que seus seguidores …" at bounding box center [614, 395] width 1228 height 631
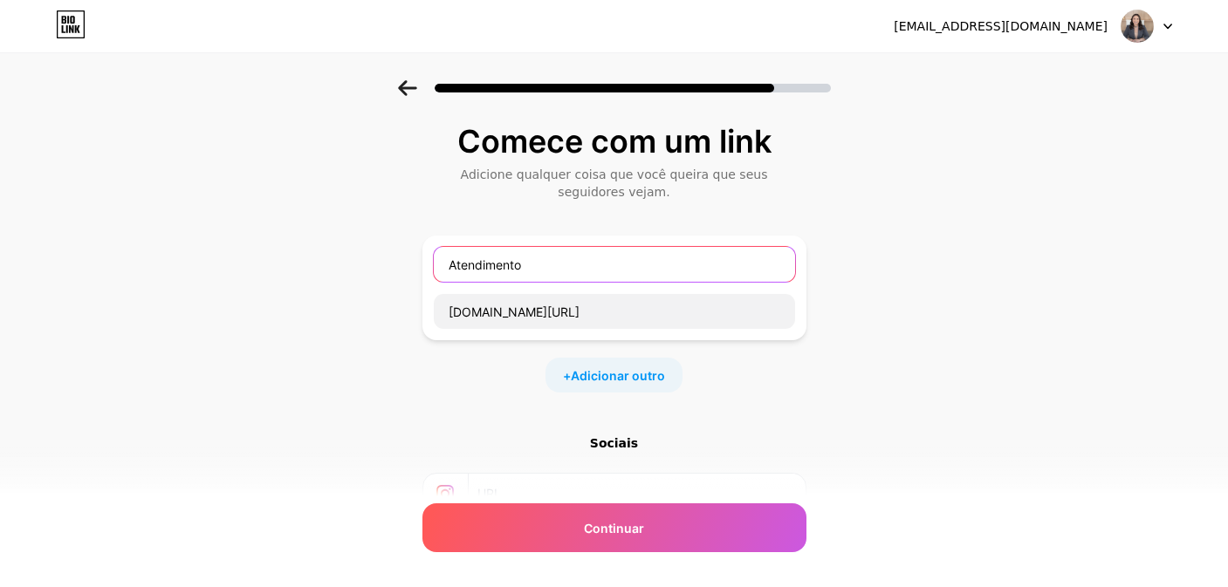
click at [545, 267] on input "Atendimento" at bounding box center [614, 264] width 361 height 35
drag, startPoint x: 438, startPoint y: 262, endPoint x: 369, endPoint y: 261, distance: 68.9
click at [369, 261] on div "Comece com um link Adicione qualquer coisa que você queira que seus seguidores …" at bounding box center [614, 395] width 1228 height 631
click at [395, 259] on div "Comece com um link Adicione qualquer coisa que você queira que seus seguidores …" at bounding box center [614, 395] width 1228 height 631
drag, startPoint x: 441, startPoint y: 265, endPoint x: 563, endPoint y: 266, distance: 122.2
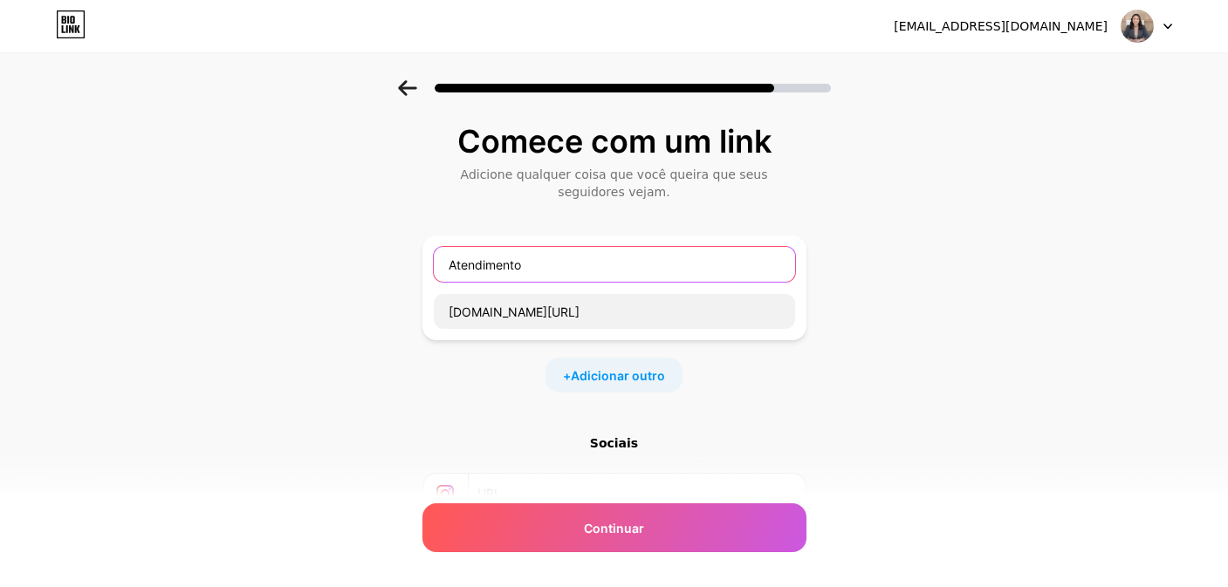
click at [563, 266] on input "Atendimento" at bounding box center [614, 264] width 361 height 35
drag, startPoint x: 616, startPoint y: 266, endPoint x: 677, endPoint y: 271, distance: 61.3
click at [363, 264] on div "Comece com um link Adicione qualquer coisa que você queira que seus seguidores …" at bounding box center [614, 395] width 1228 height 631
click at [1182, 280] on div "Comece com um link Adicione qualquer coisa que você queira que seus seguidores …" at bounding box center [614, 395] width 1228 height 631
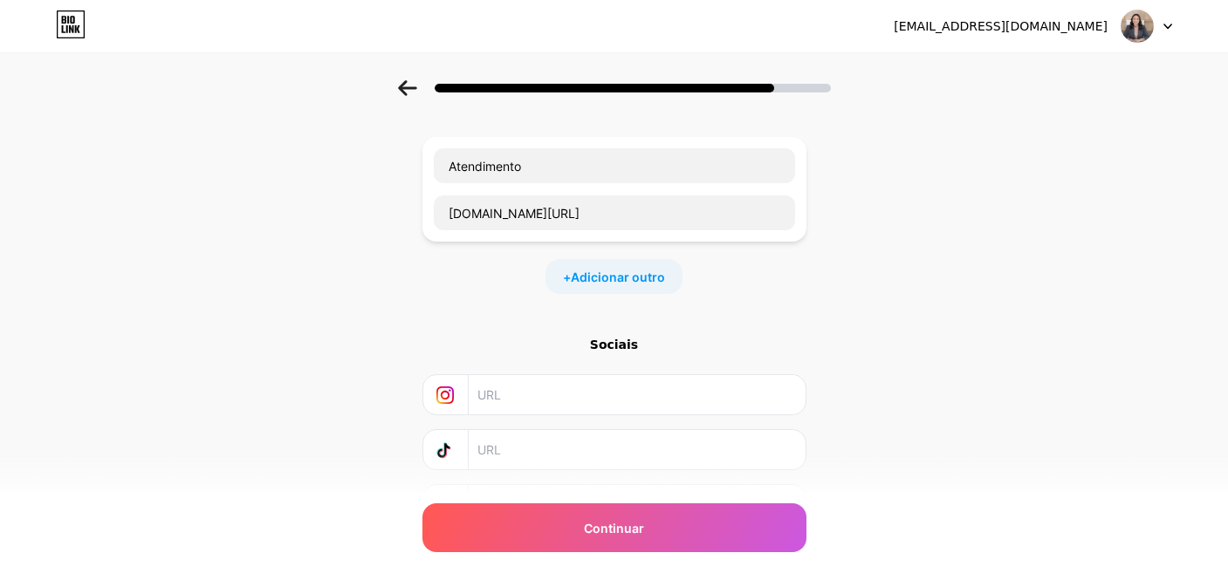
scroll to position [194, 0]
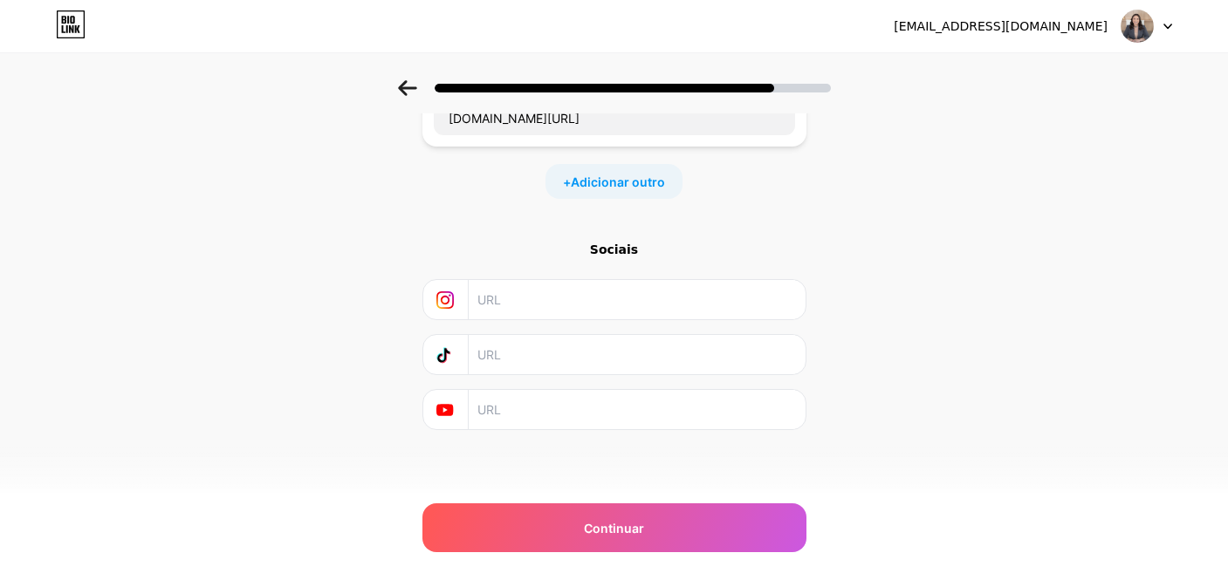
click at [632, 305] on input "text" at bounding box center [635, 299] width 317 height 39
click at [946, 297] on div "Comece com um link Adicione qualquer coisa que você queira que seus seguidores …" at bounding box center [614, 202] width 1228 height 631
click at [736, 306] on input "text" at bounding box center [635, 299] width 317 height 39
click at [587, 297] on input "text" at bounding box center [635, 299] width 317 height 39
click at [933, 322] on div "Comece com um link Adicione qualquer coisa que você queira que seus seguidores …" at bounding box center [614, 202] width 1228 height 631
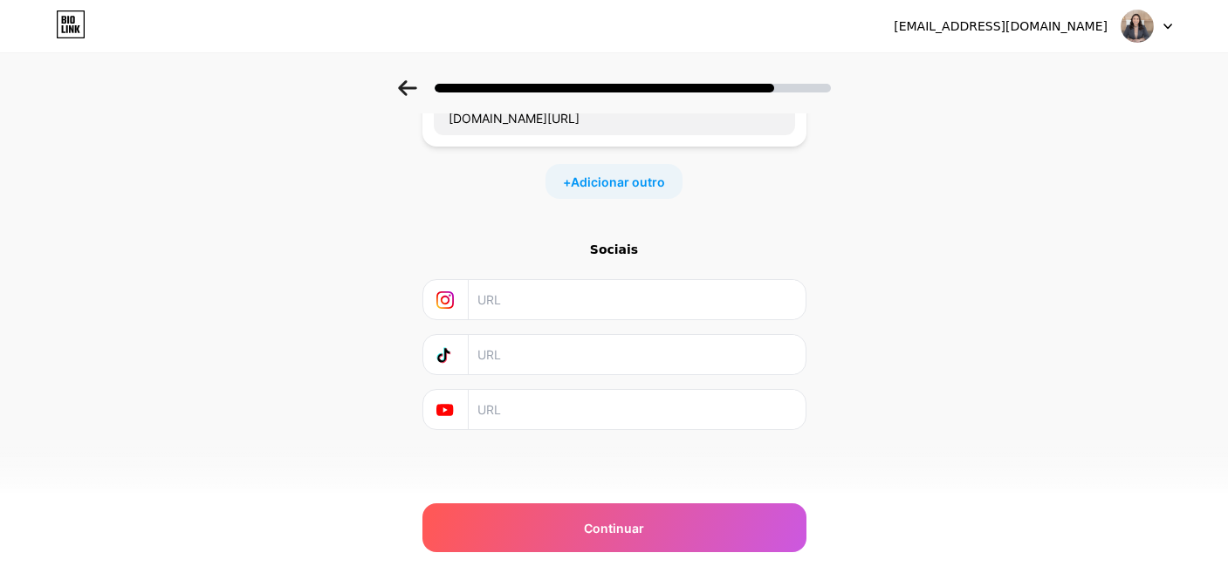
click at [579, 297] on input "text" at bounding box center [635, 299] width 317 height 39
click at [1070, 292] on div "Comece com um link Adicione qualquer coisa que você queira que seus seguidores …" at bounding box center [614, 202] width 1228 height 631
click at [592, 292] on input "text" at bounding box center [635, 299] width 317 height 39
click at [607, 289] on input "text" at bounding box center [635, 299] width 317 height 39
click at [888, 299] on div "Comece com um link Adicione qualquer coisa que você queira que seus seguidores …" at bounding box center [614, 202] width 1228 height 631
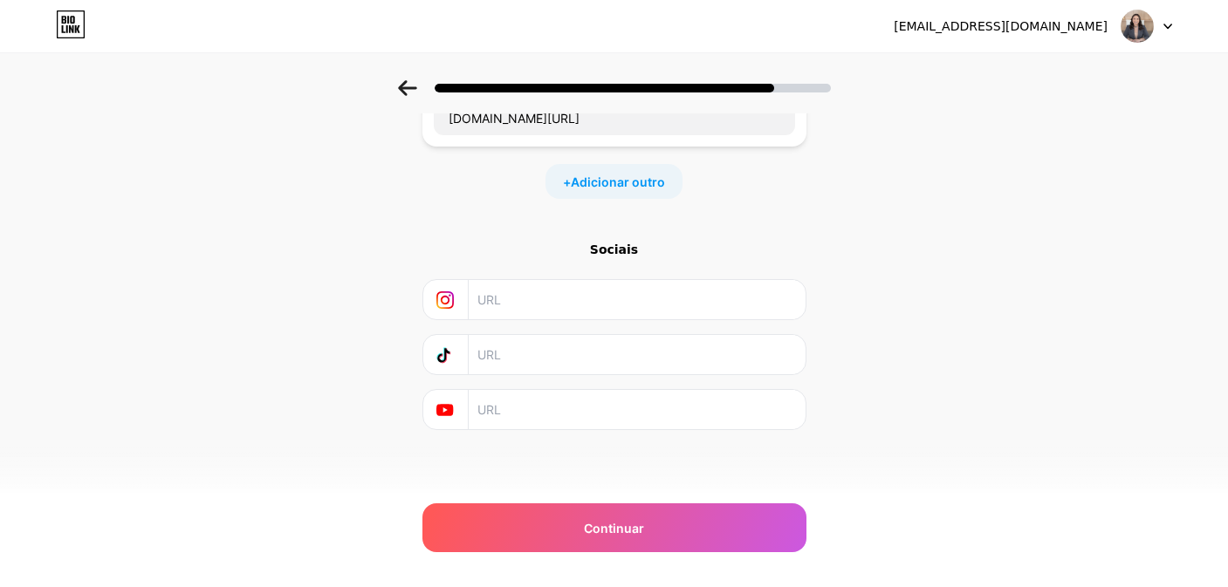
click at [530, 290] on input "text" at bounding box center [635, 299] width 317 height 39
click at [1046, 289] on div "Comece com um link Adicione qualquer coisa que você queira que seus seguidores …" at bounding box center [614, 202] width 1228 height 631
click at [620, 293] on input "text" at bounding box center [635, 299] width 317 height 39
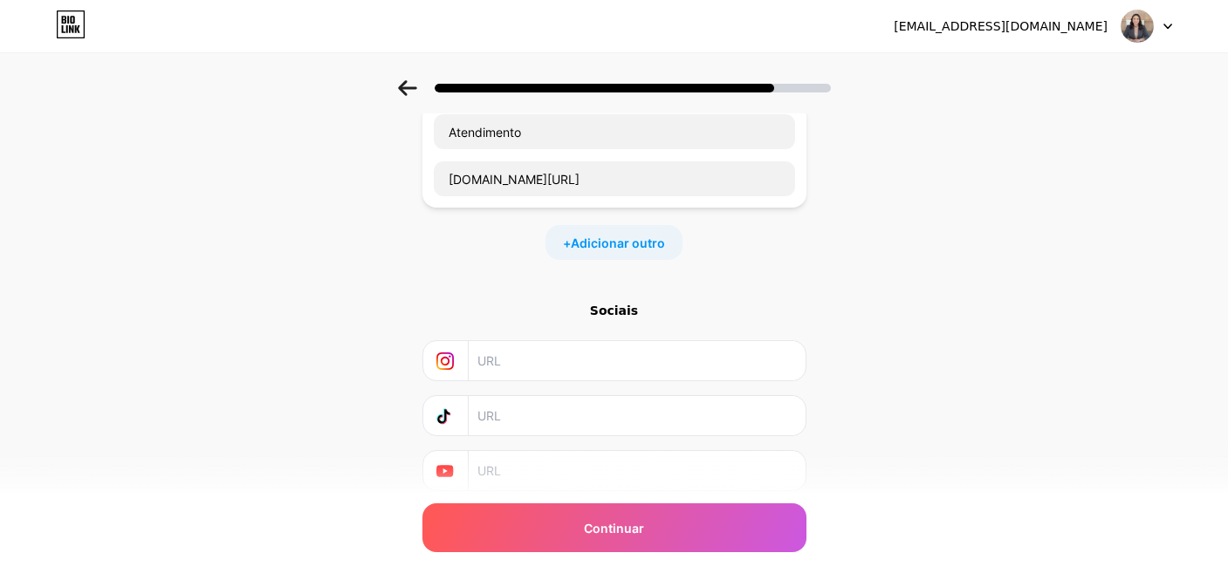
scroll to position [54, 0]
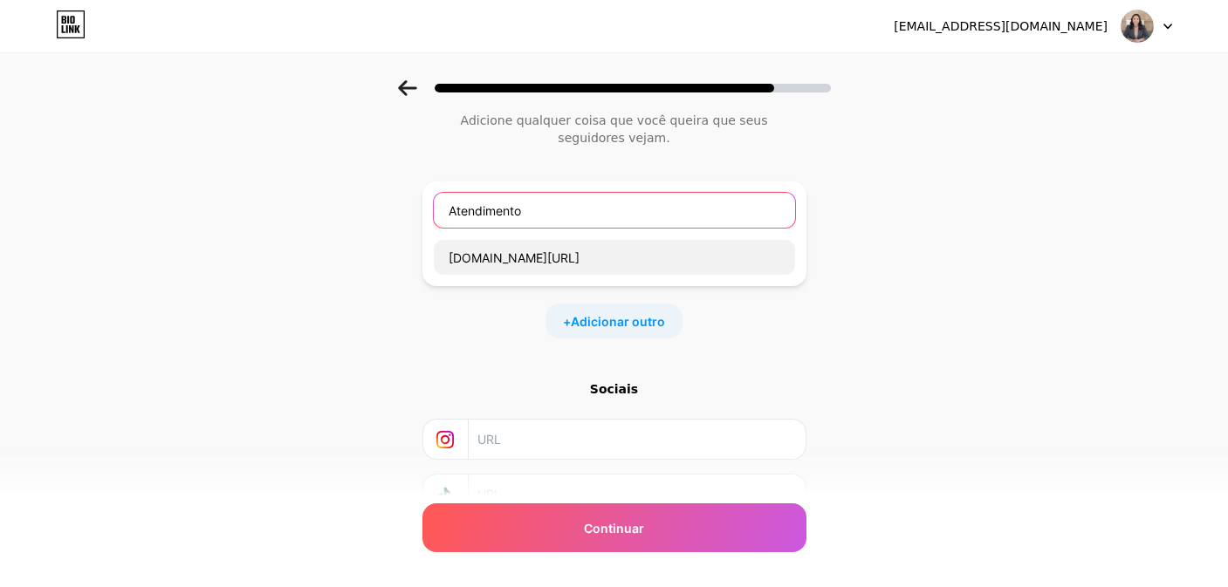
click at [635, 214] on input "Atendimento" at bounding box center [614, 210] width 361 height 35
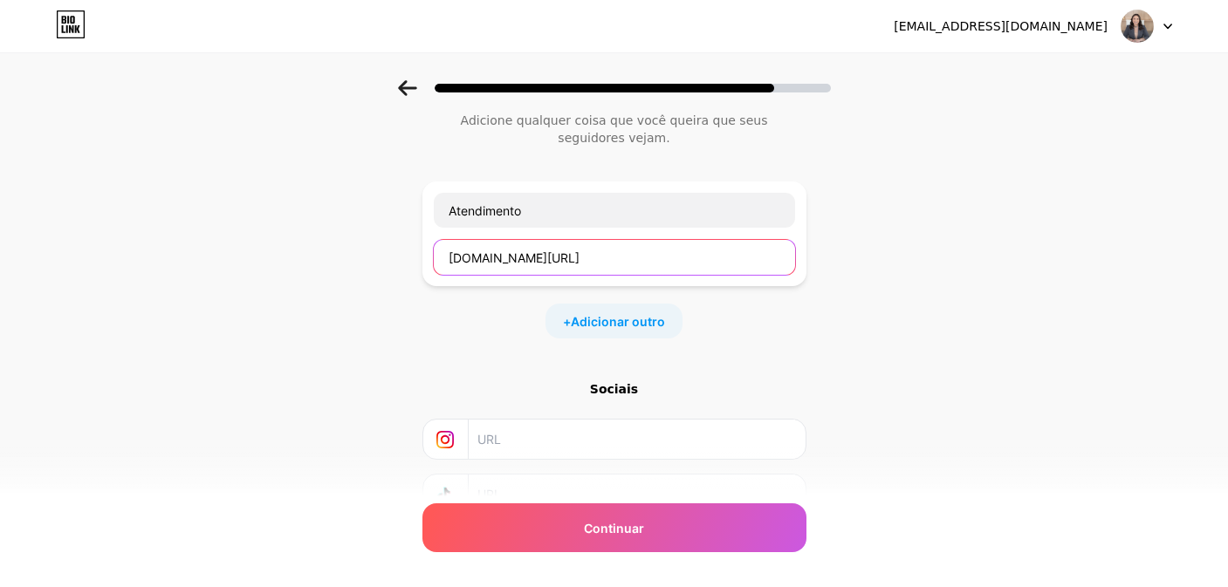
click at [661, 258] on input "wa.me/5584991277755" at bounding box center [614, 257] width 361 height 35
click at [970, 256] on div "Comece com um link Adicione qualquer coisa que você queira que seus seguidores …" at bounding box center [614, 341] width 1228 height 631
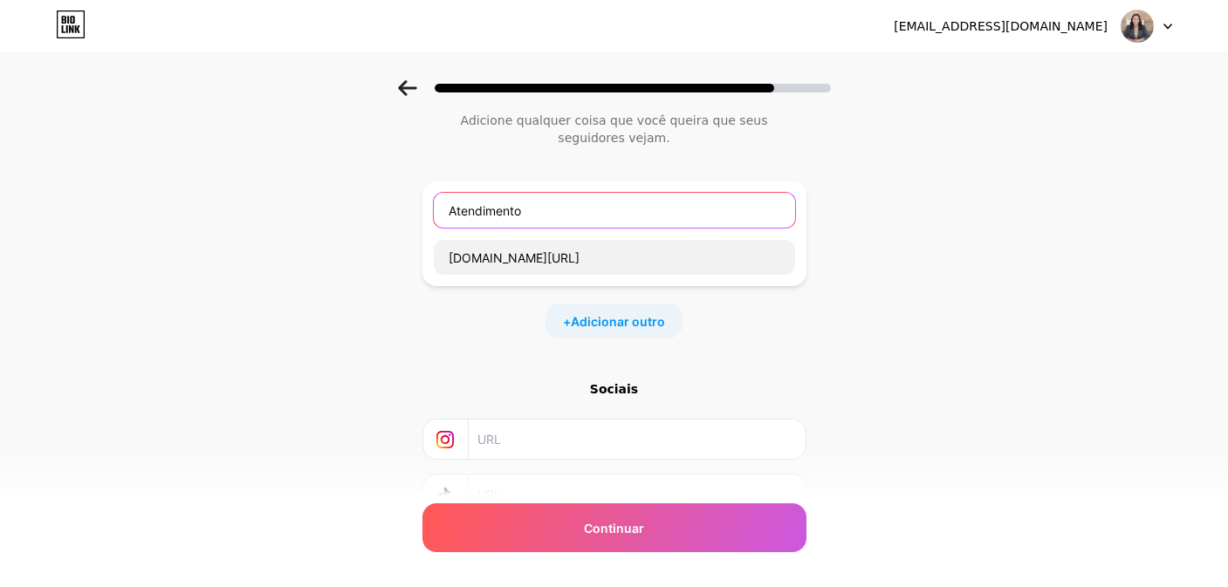
click at [632, 218] on input "Atendimento" at bounding box center [614, 210] width 361 height 35
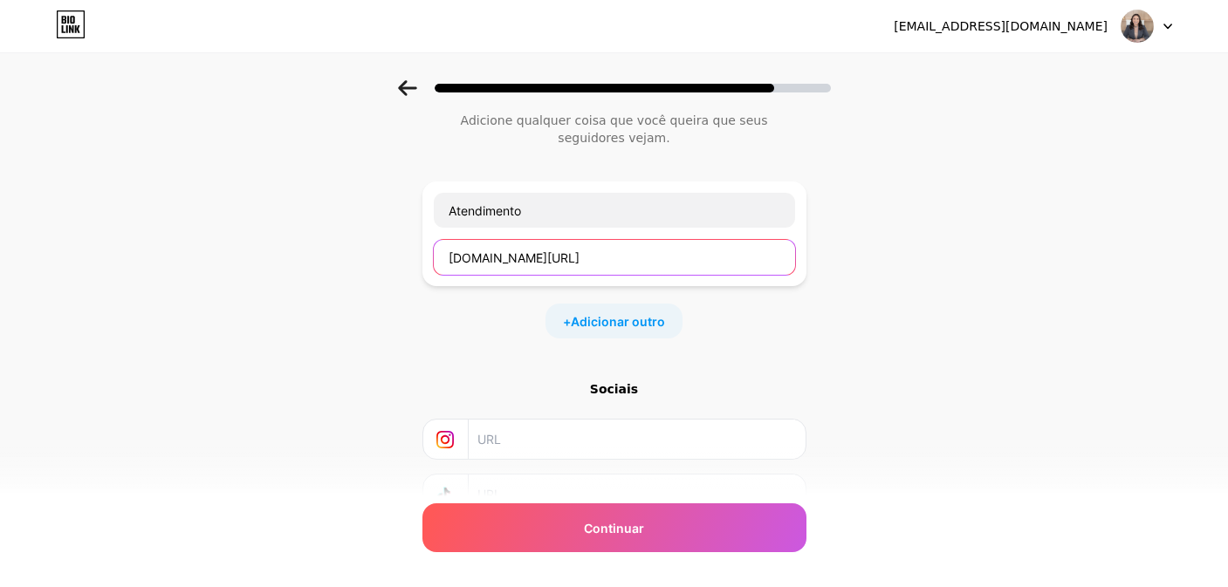
click at [664, 243] on input "wa.me/5584991277755" at bounding box center [614, 257] width 361 height 35
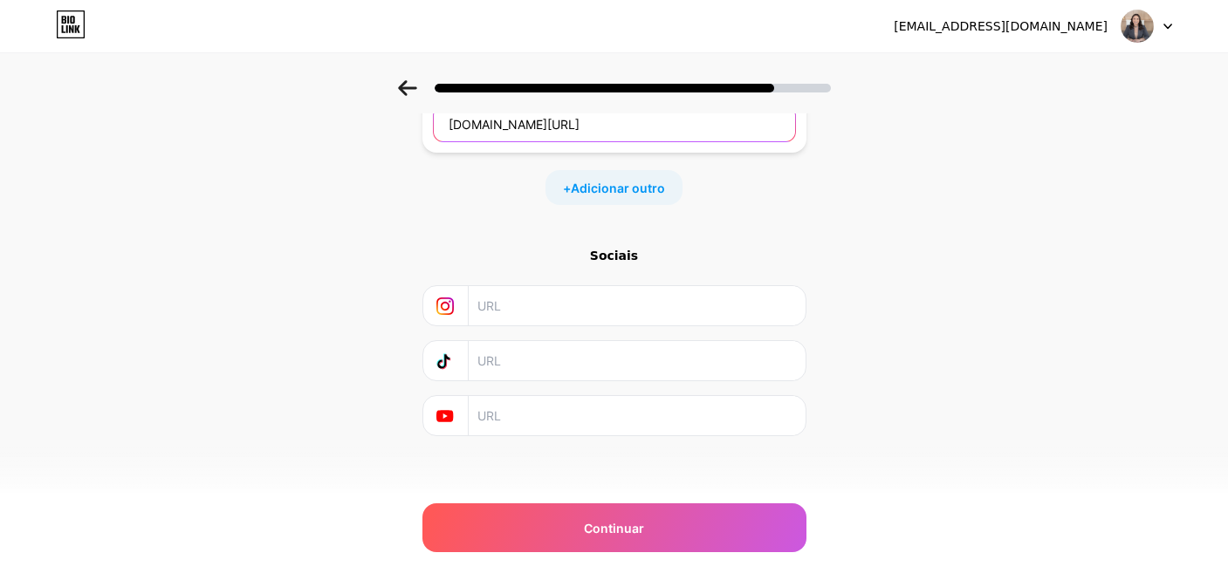
scroll to position [194, 0]
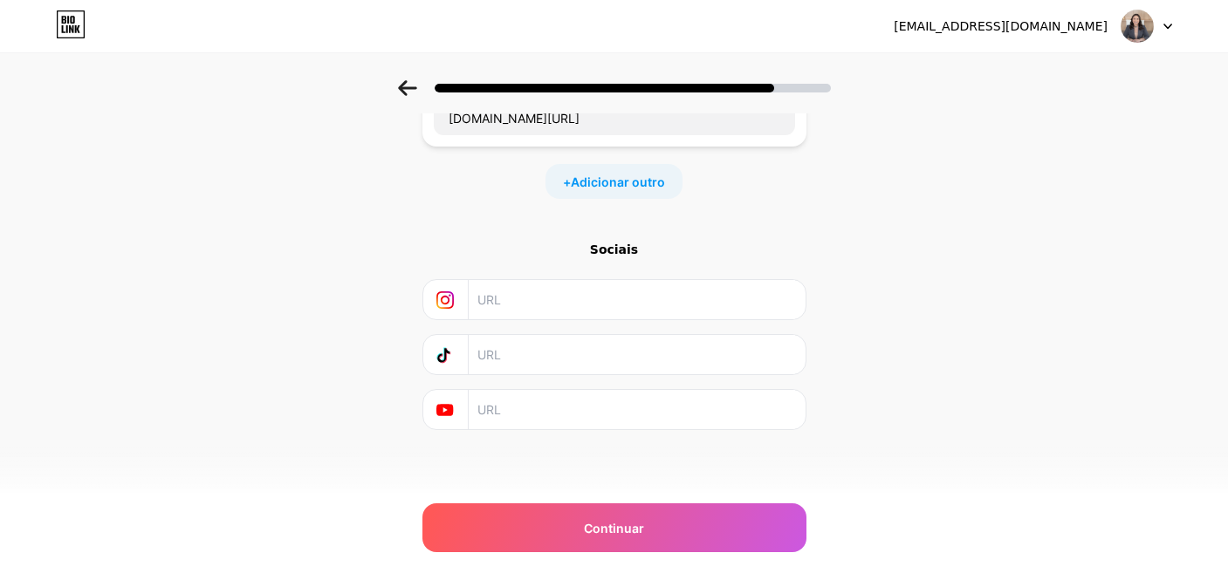
click at [899, 292] on div "Comece com um link Adicione qualquer coisa que você queira que seus seguidores …" at bounding box center [614, 202] width 1228 height 631
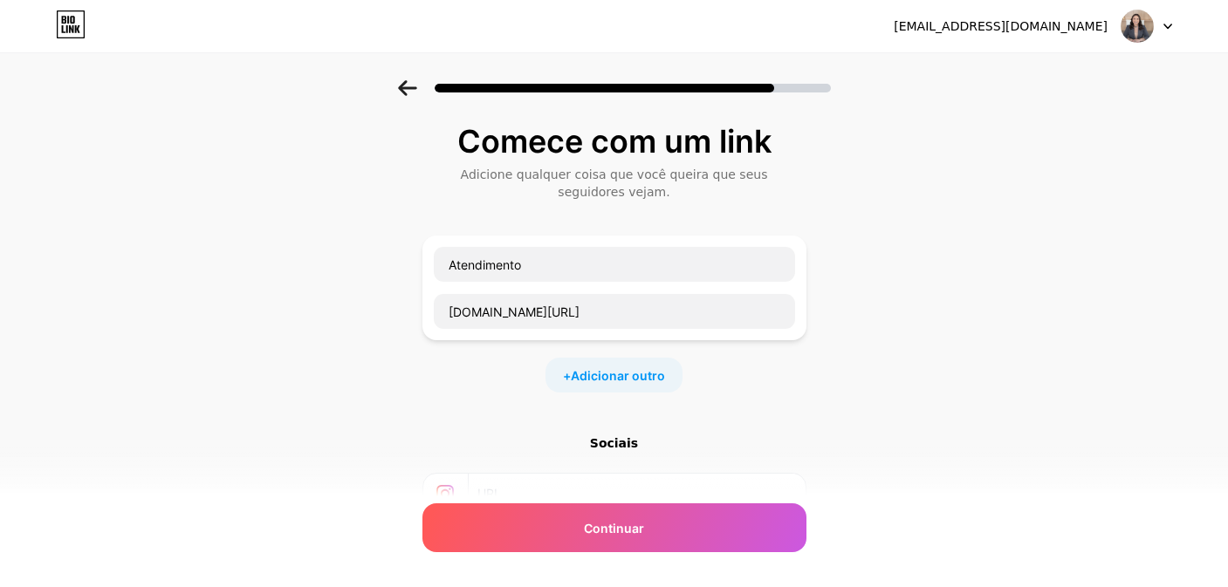
click at [710, 238] on div "Atendimento wa.me/5584991277755" at bounding box center [614, 288] width 384 height 105
click at [717, 271] on input "Atendimento" at bounding box center [614, 264] width 361 height 35
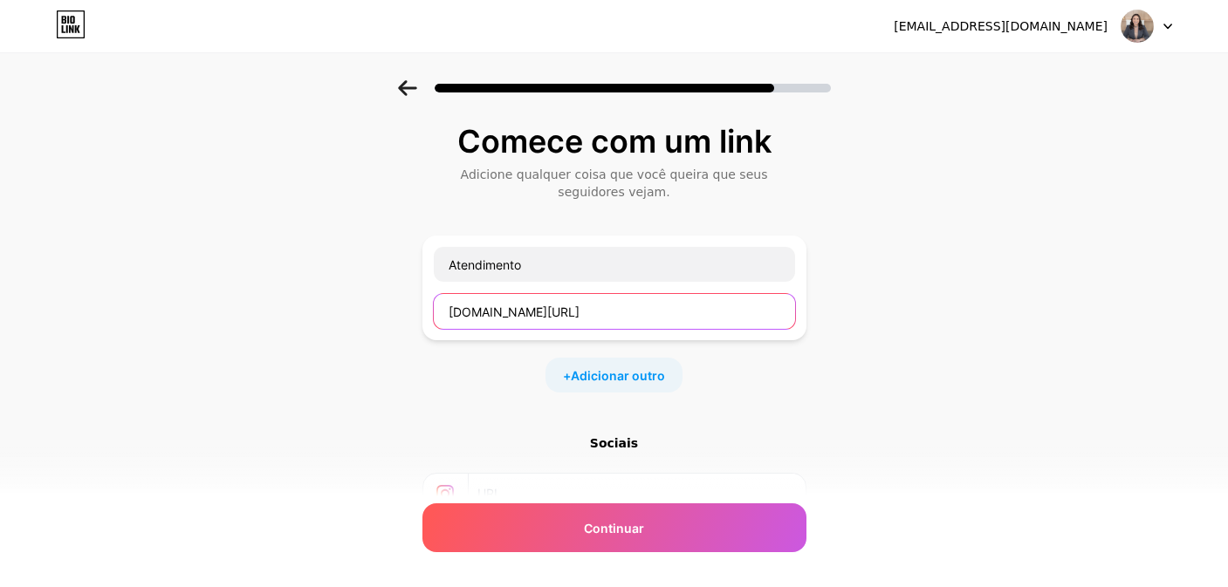
click at [726, 297] on input "wa.me/5584991277755" at bounding box center [614, 311] width 361 height 35
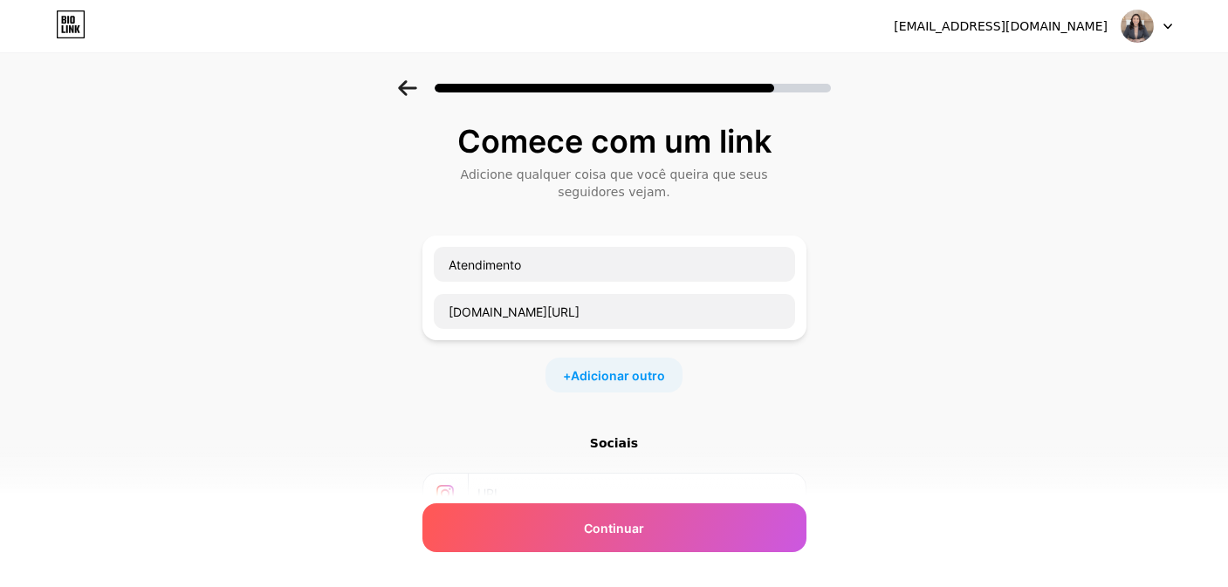
click at [928, 291] on div "Comece com um link Adicione qualquer coisa que você queira que seus seguidores …" at bounding box center [614, 395] width 1228 height 631
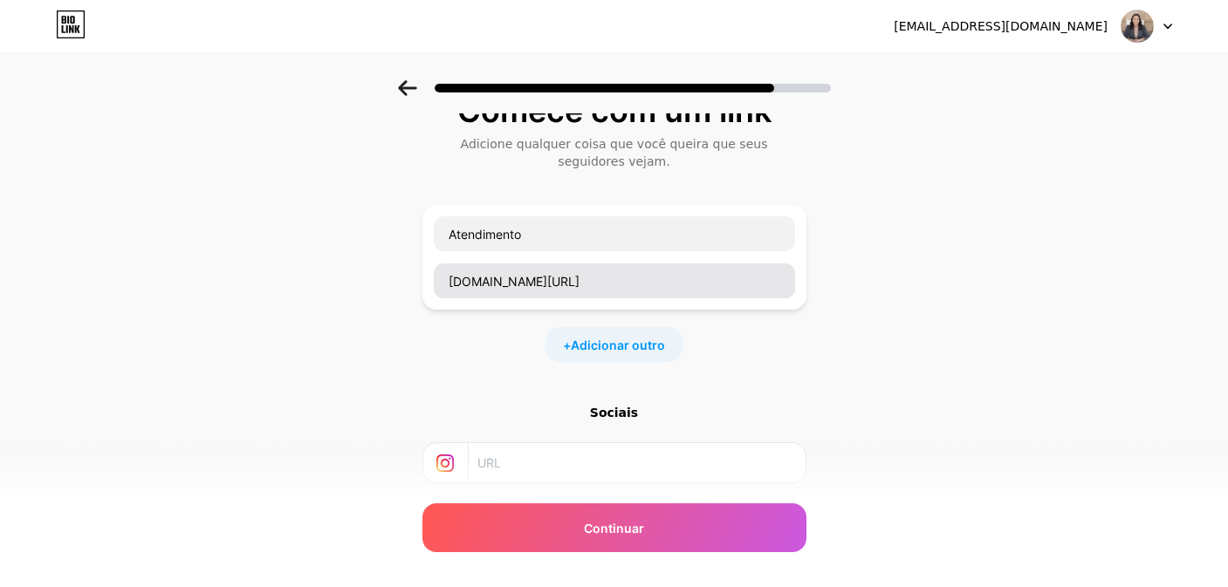
scroll to position [194, 0]
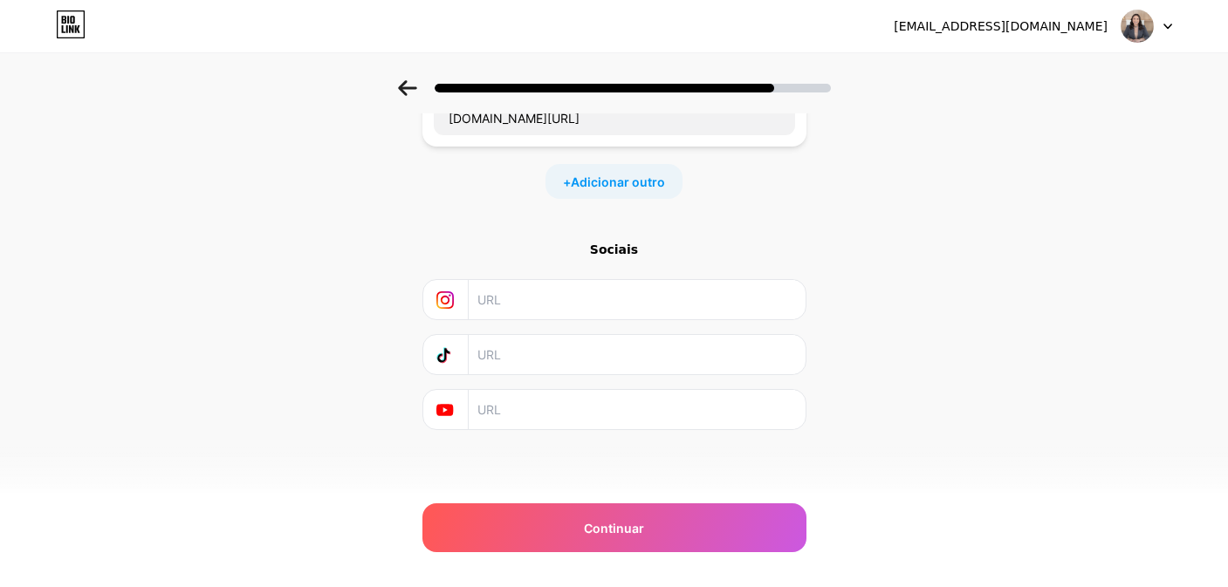
click at [600, 312] on input "text" at bounding box center [635, 299] width 317 height 39
click at [670, 374] on div at bounding box center [614, 354] width 384 height 41
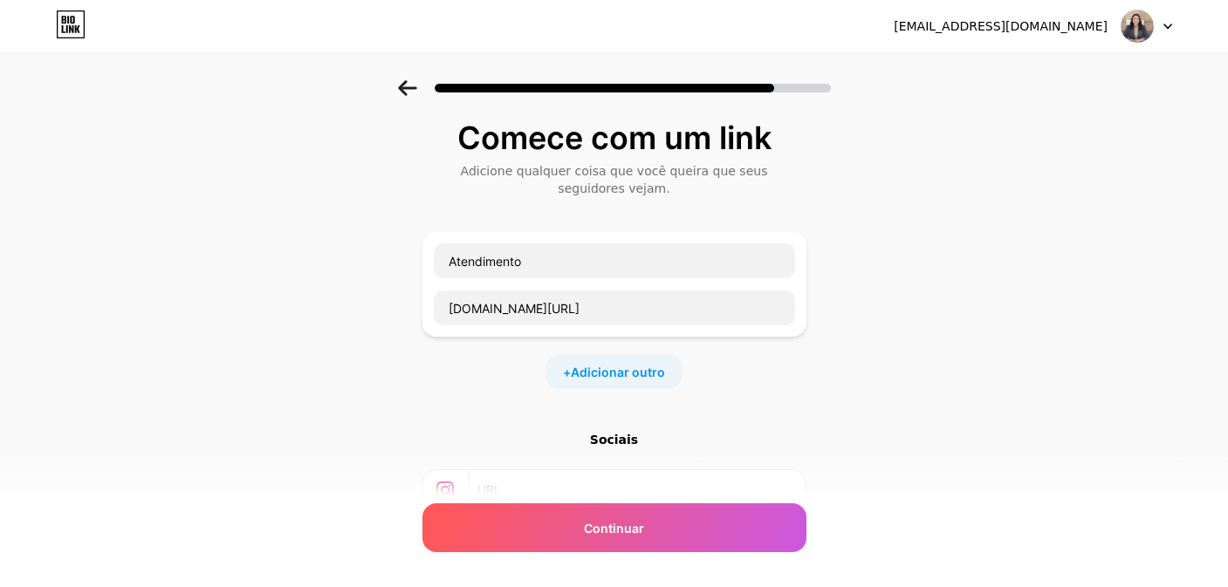
scroll to position [0, 0]
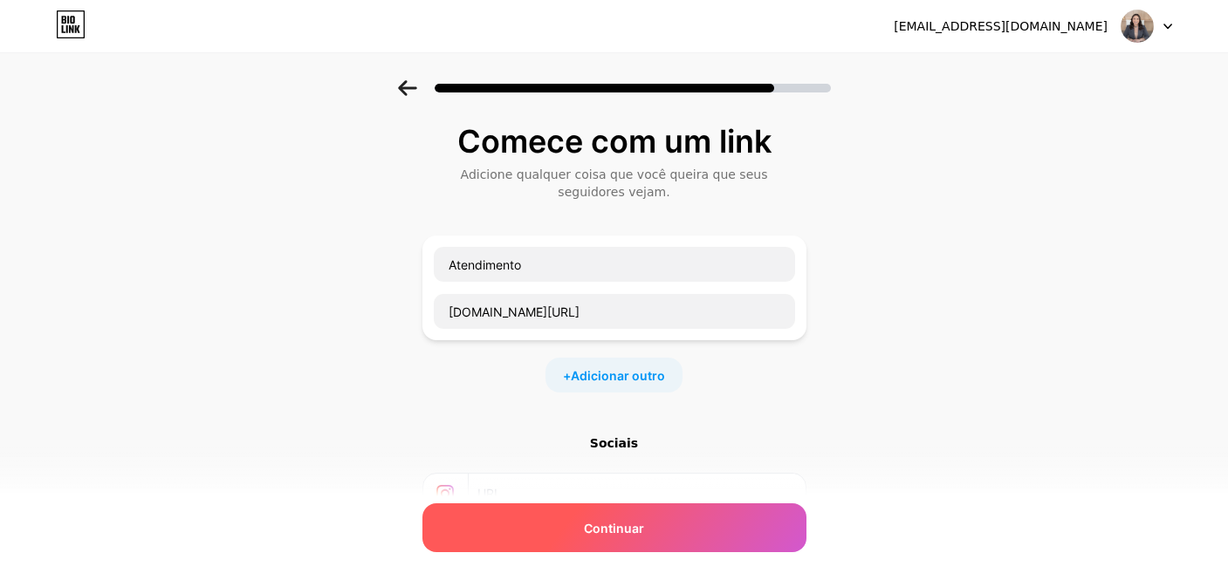
click at [714, 512] on div "Continuar" at bounding box center [614, 528] width 384 height 49
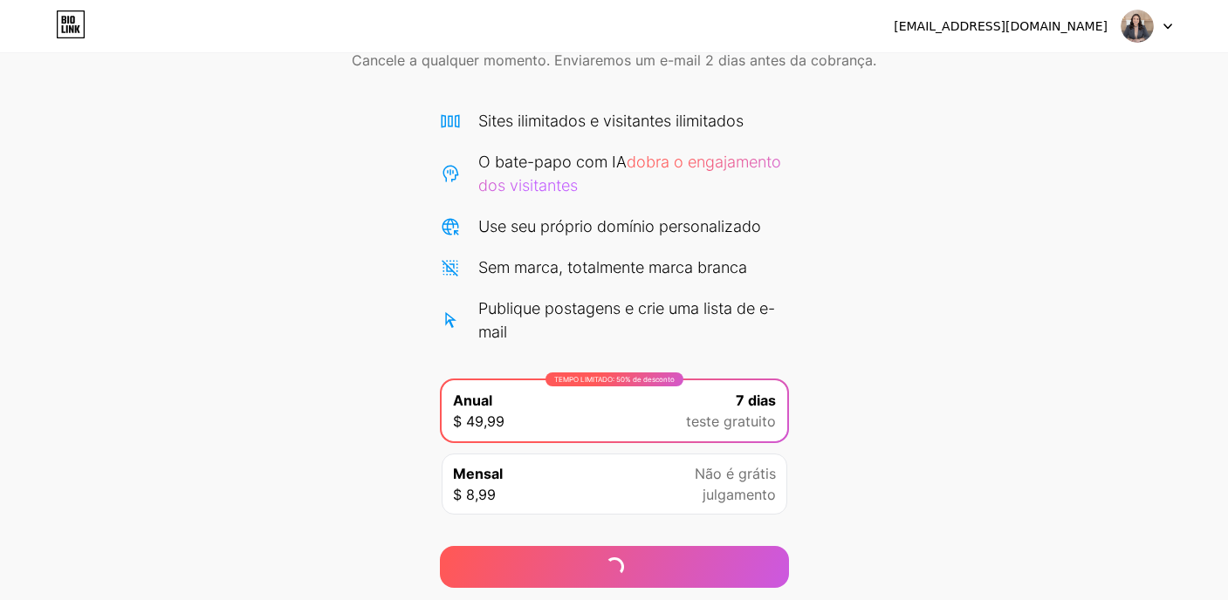
scroll to position [149, 0]
